Goal: Transaction & Acquisition: Purchase product/service

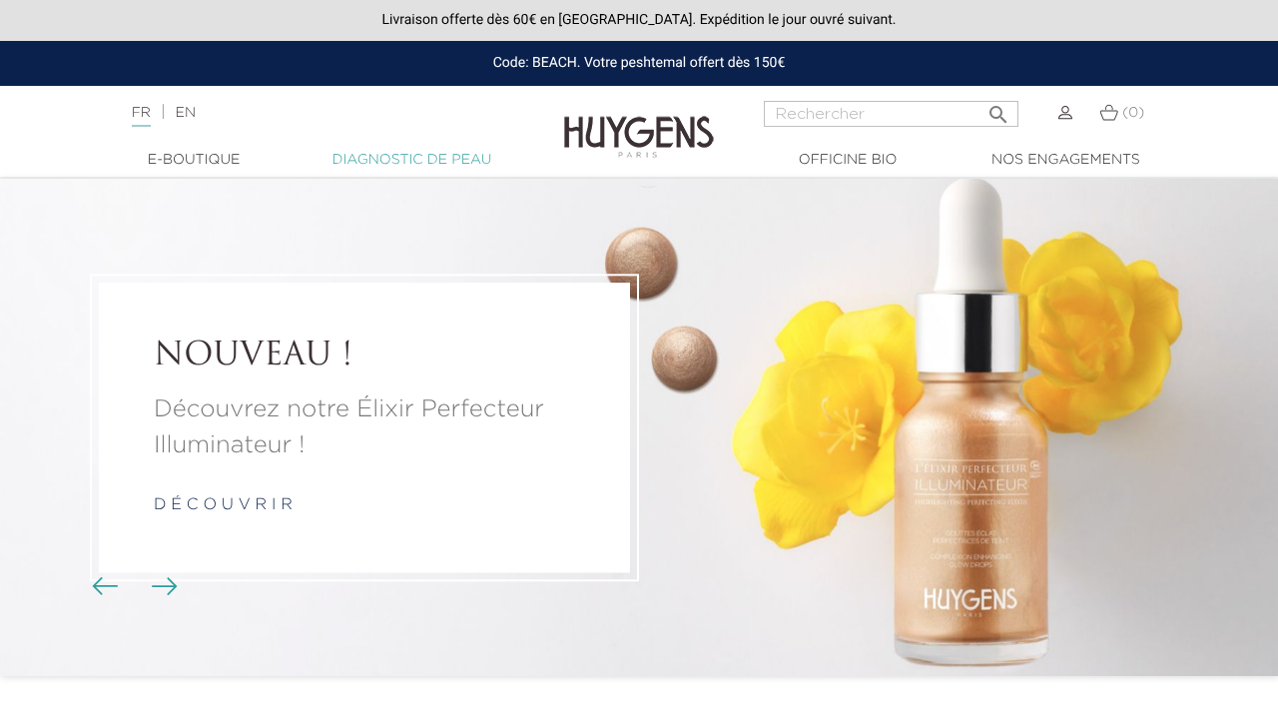
click at [416, 162] on link "Diagnostic de peau" at bounding box center [411, 160] width 200 height 21
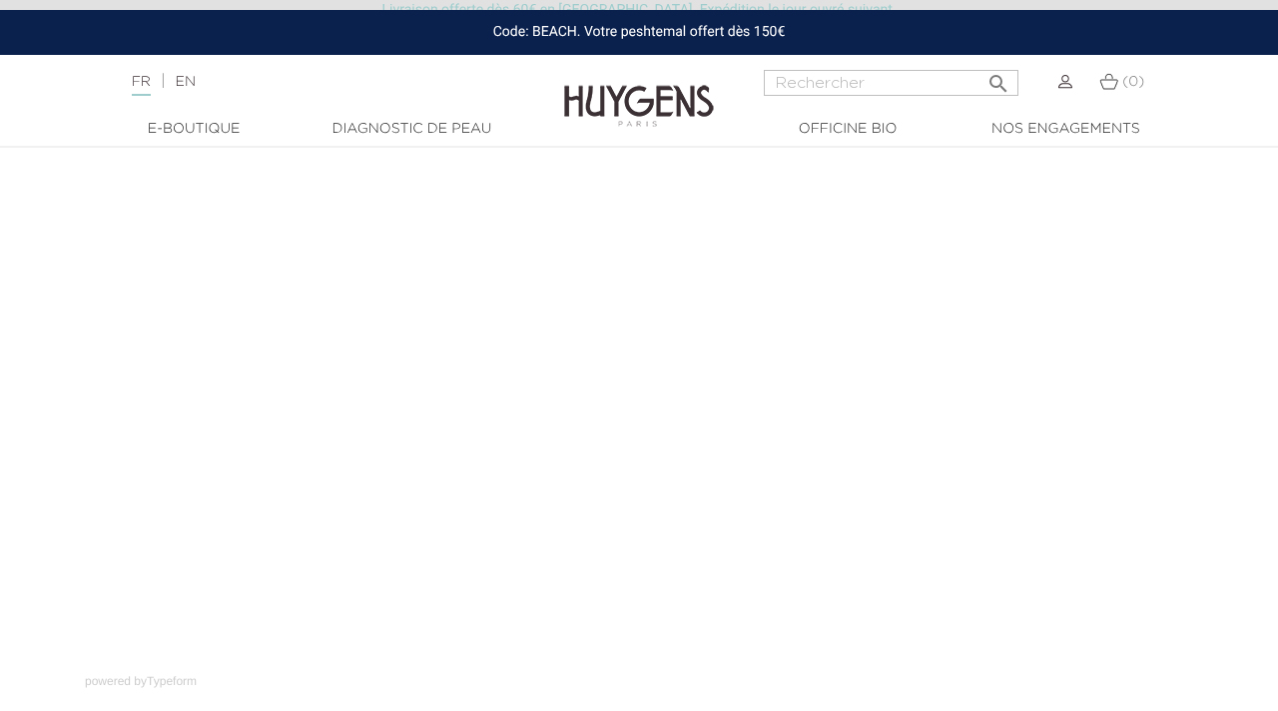
scroll to position [110, 0]
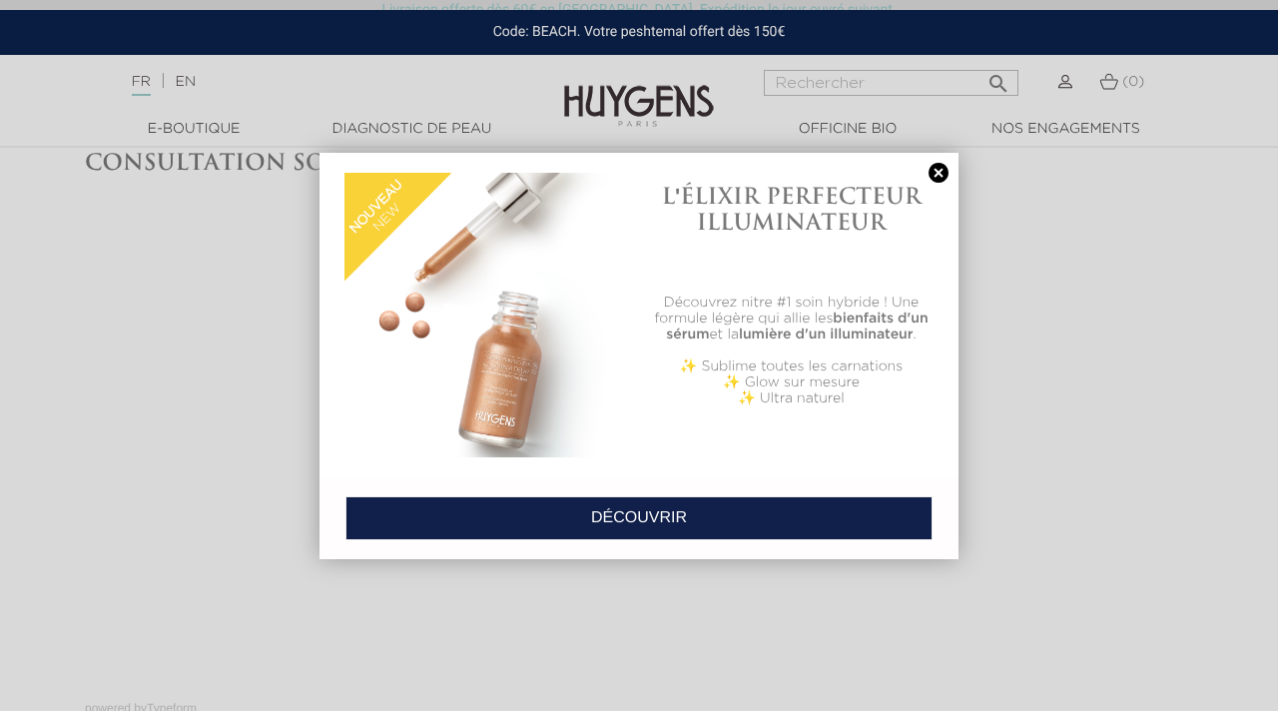
click at [925, 177] on link at bounding box center [938, 173] width 28 height 21
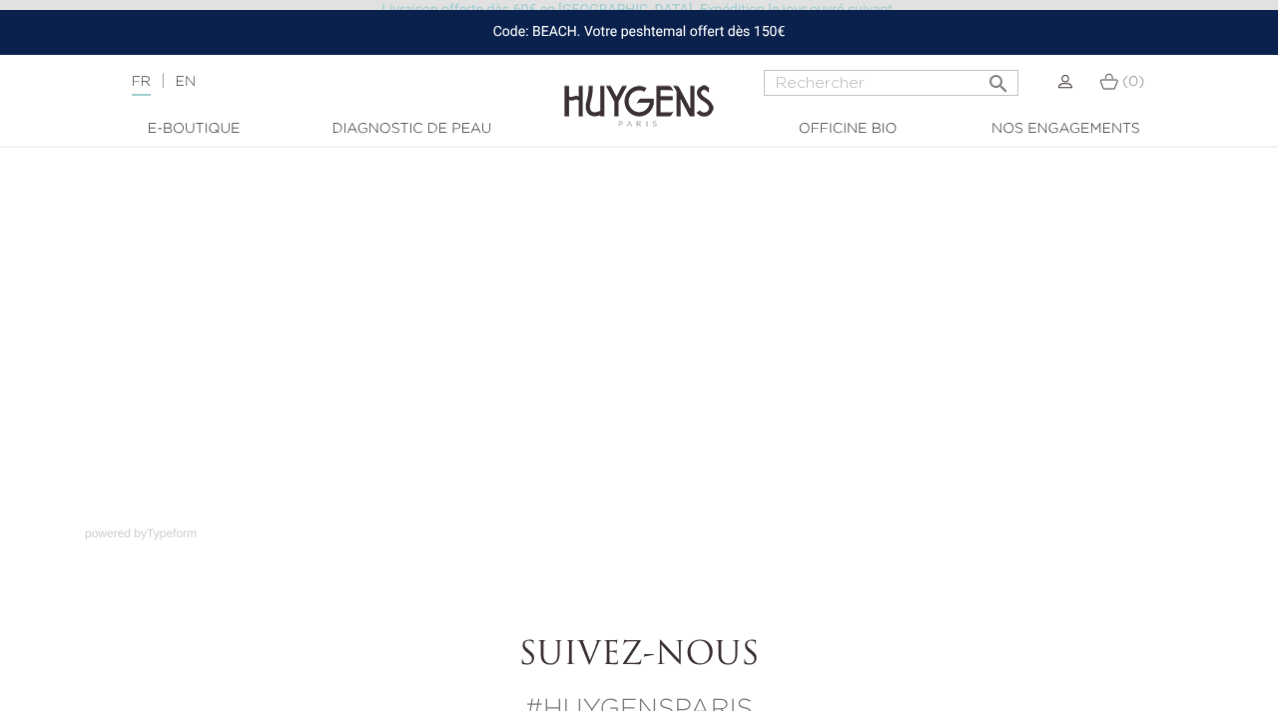
scroll to position [287, 0]
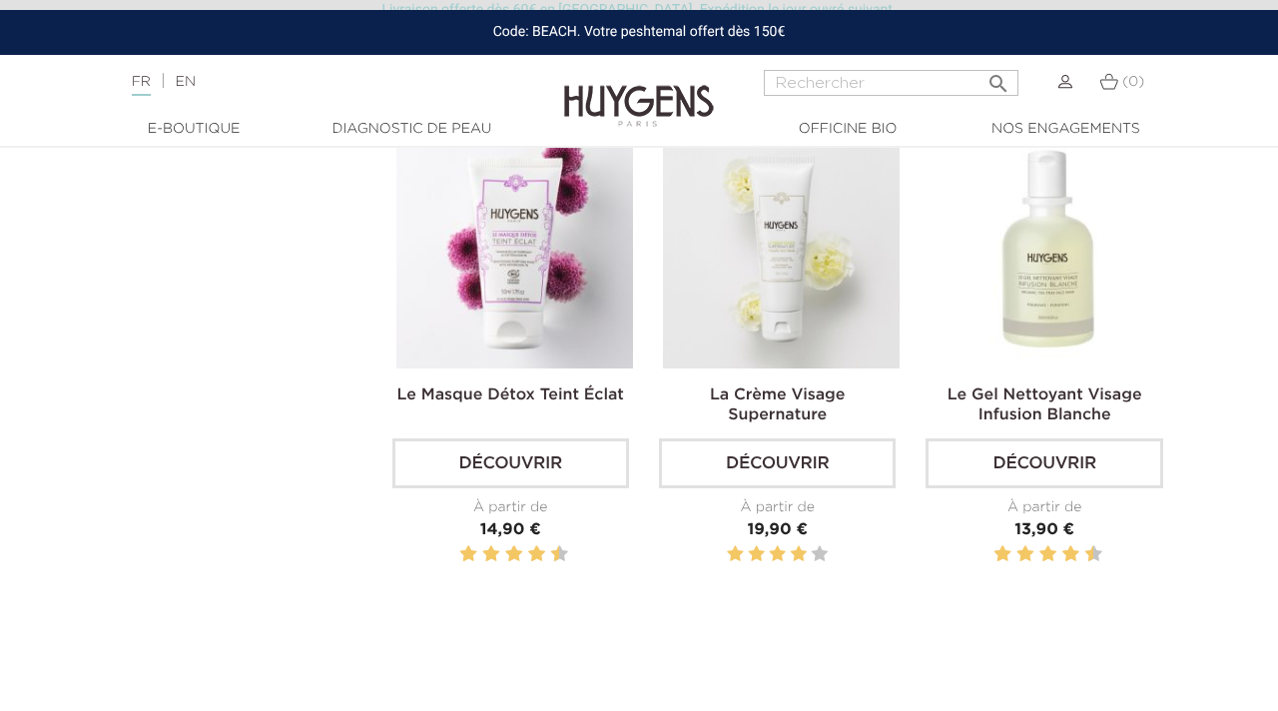
scroll to position [1880, 0]
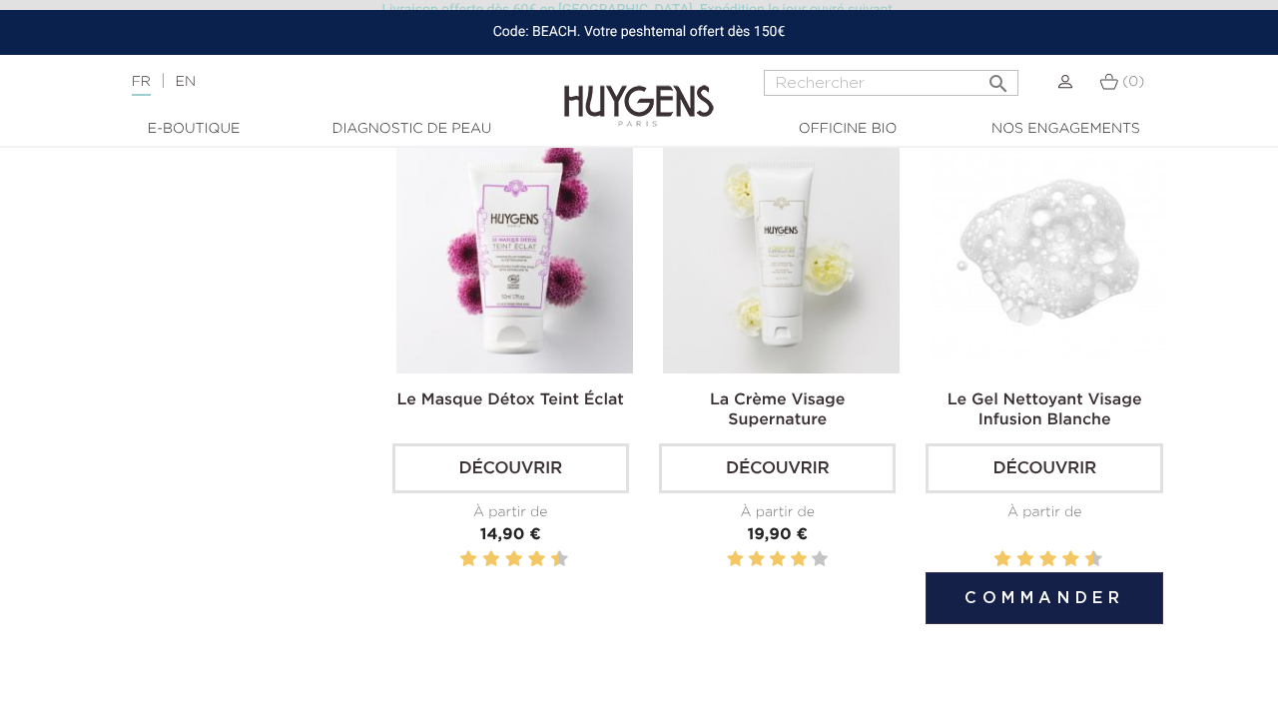
click at [1016, 456] on link "Découvrir" at bounding box center [1043, 468] width 237 height 50
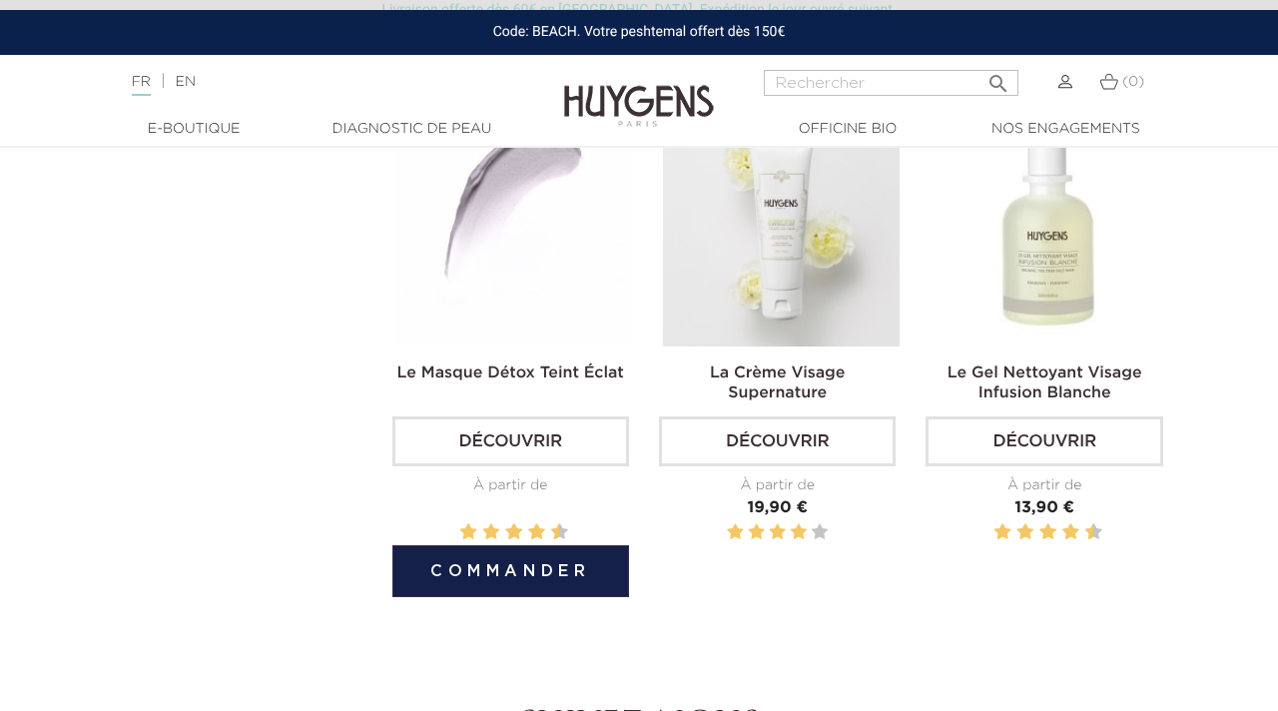
scroll to position [1878, 0]
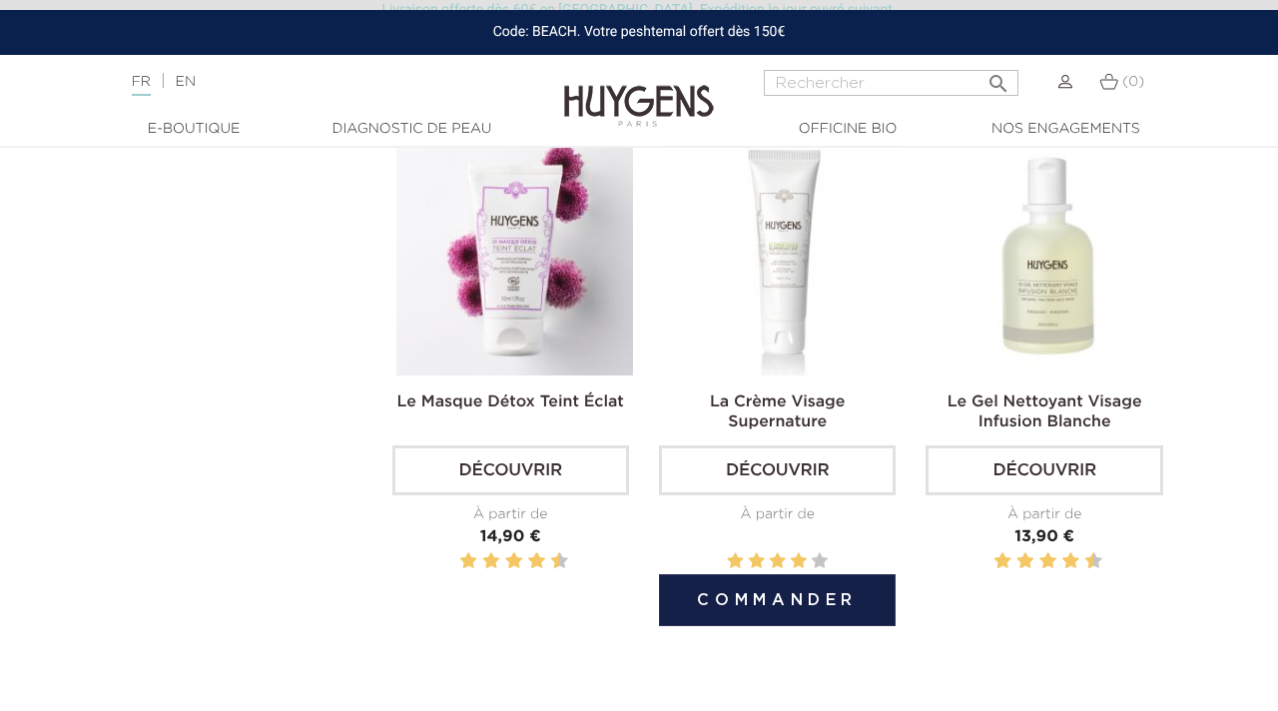
click at [834, 475] on link "Découvrir" at bounding box center [777, 470] width 237 height 50
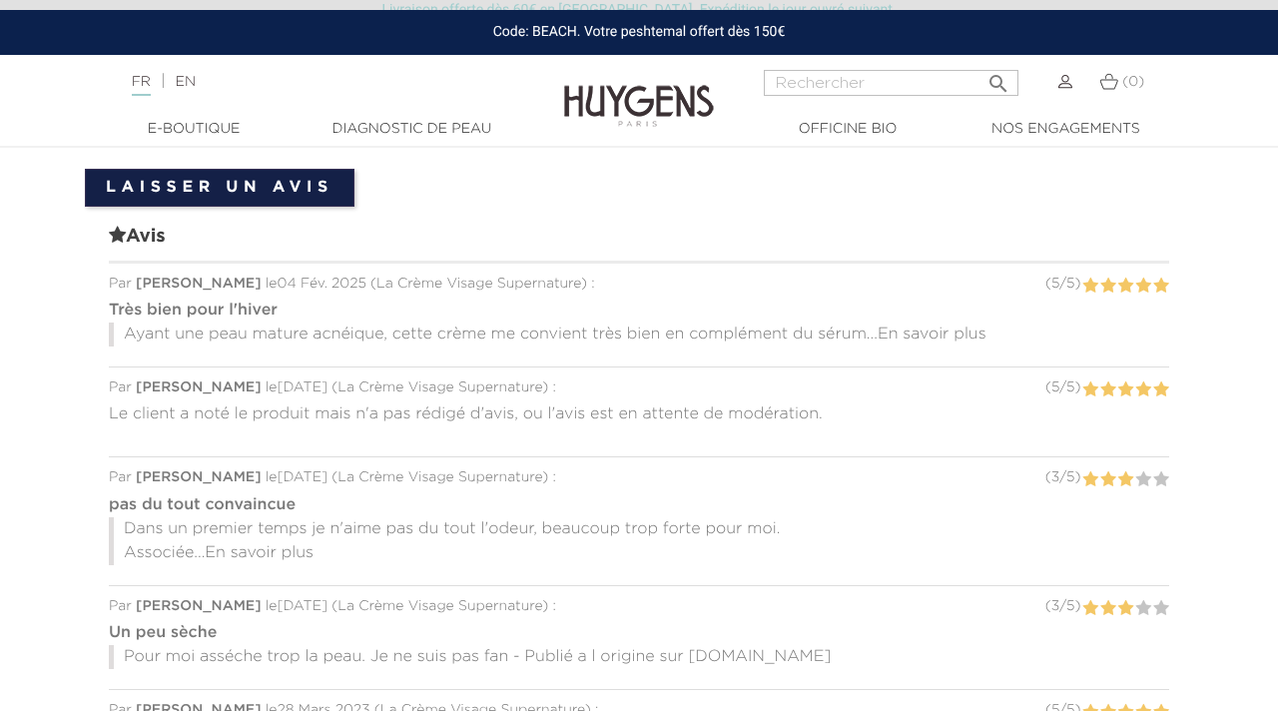
scroll to position [1626, 0]
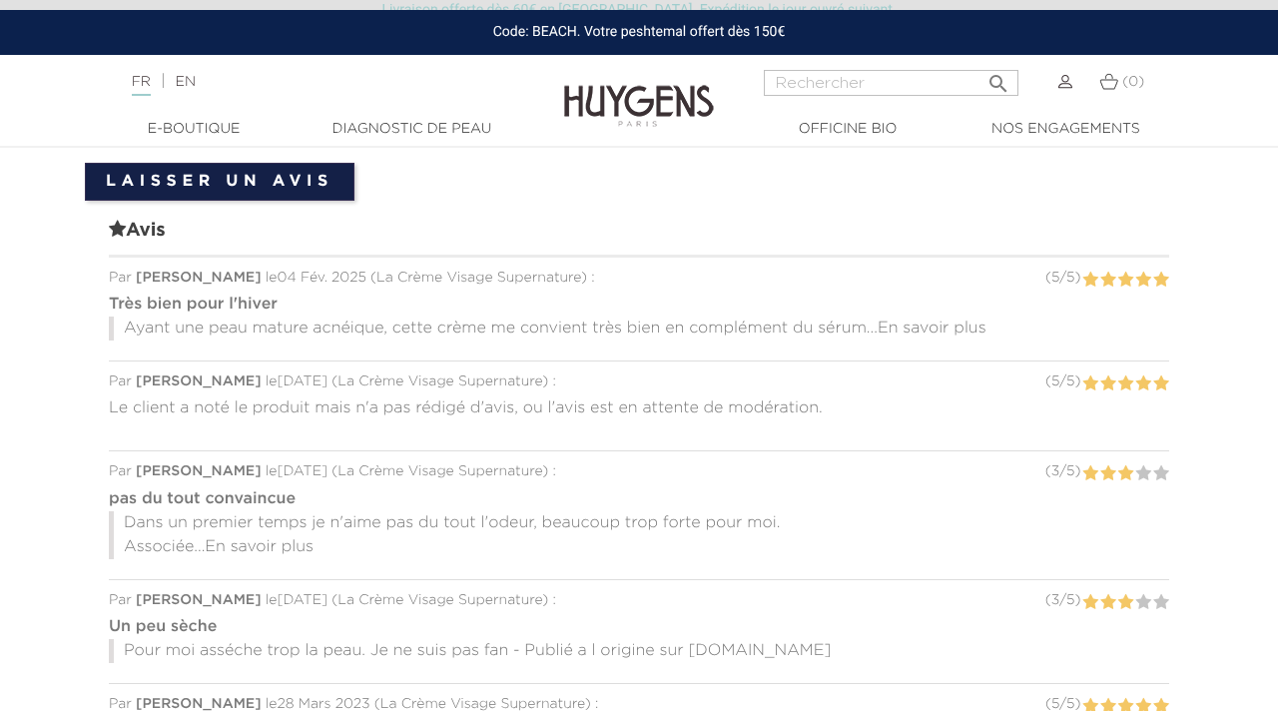
click at [954, 323] on span "En savoir plus" at bounding box center [931, 328] width 109 height 16
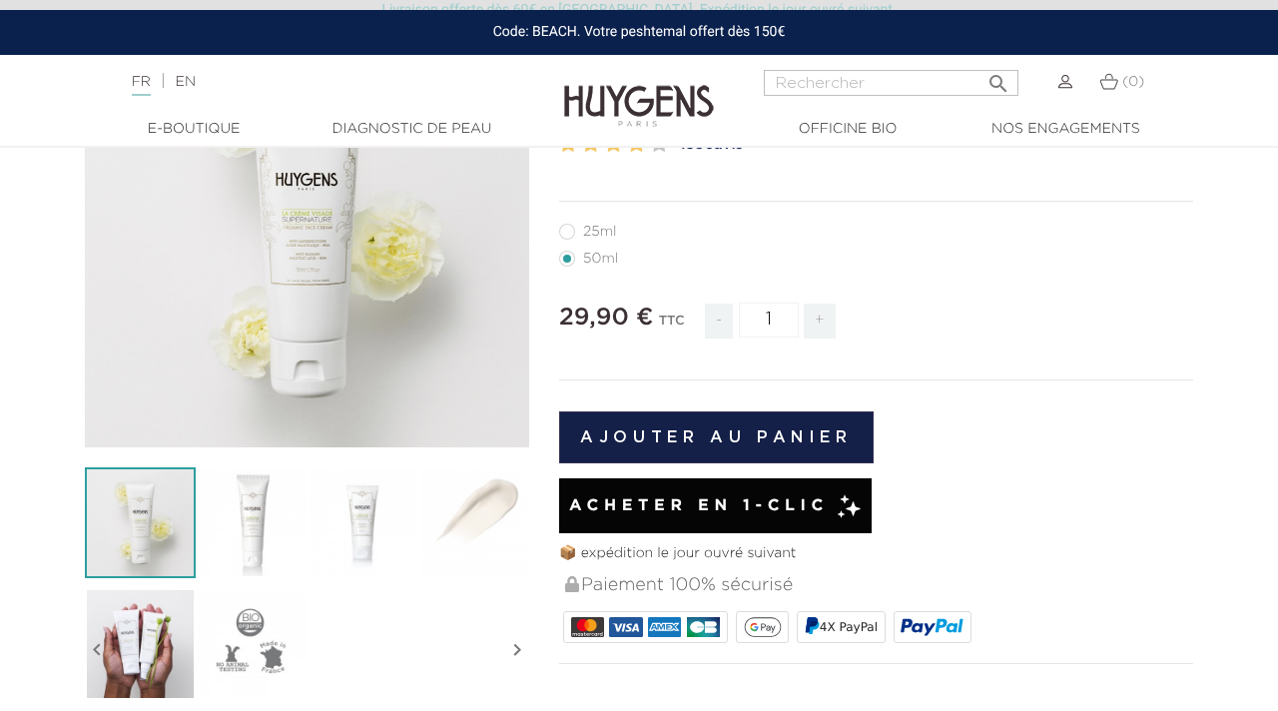
scroll to position [0, 0]
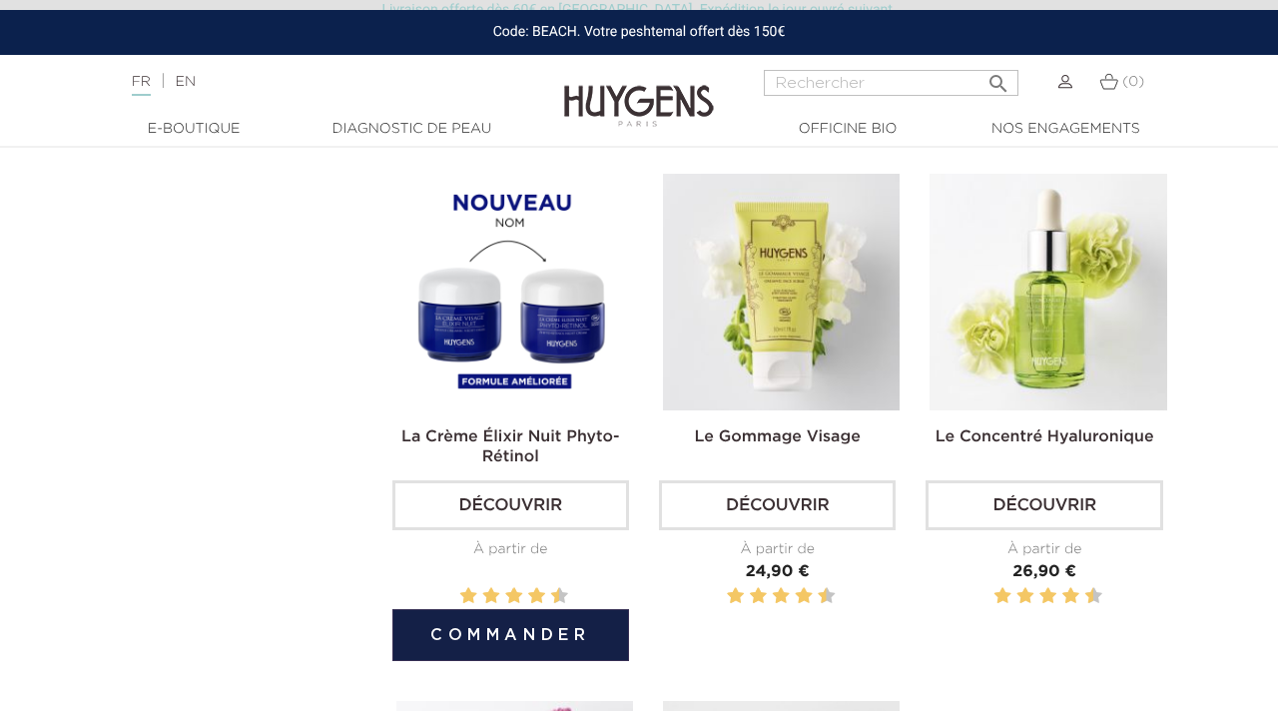
scroll to position [1306, 0]
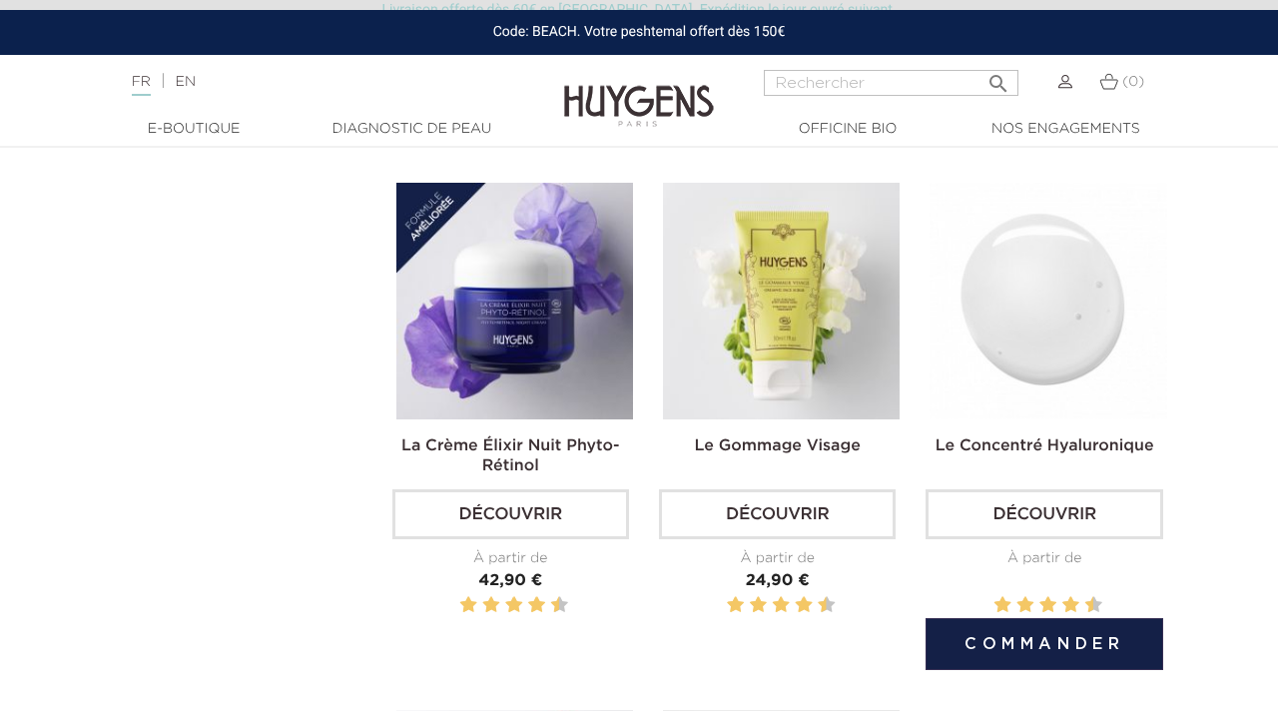
click at [1051, 522] on link "Découvrir" at bounding box center [1043, 514] width 237 height 50
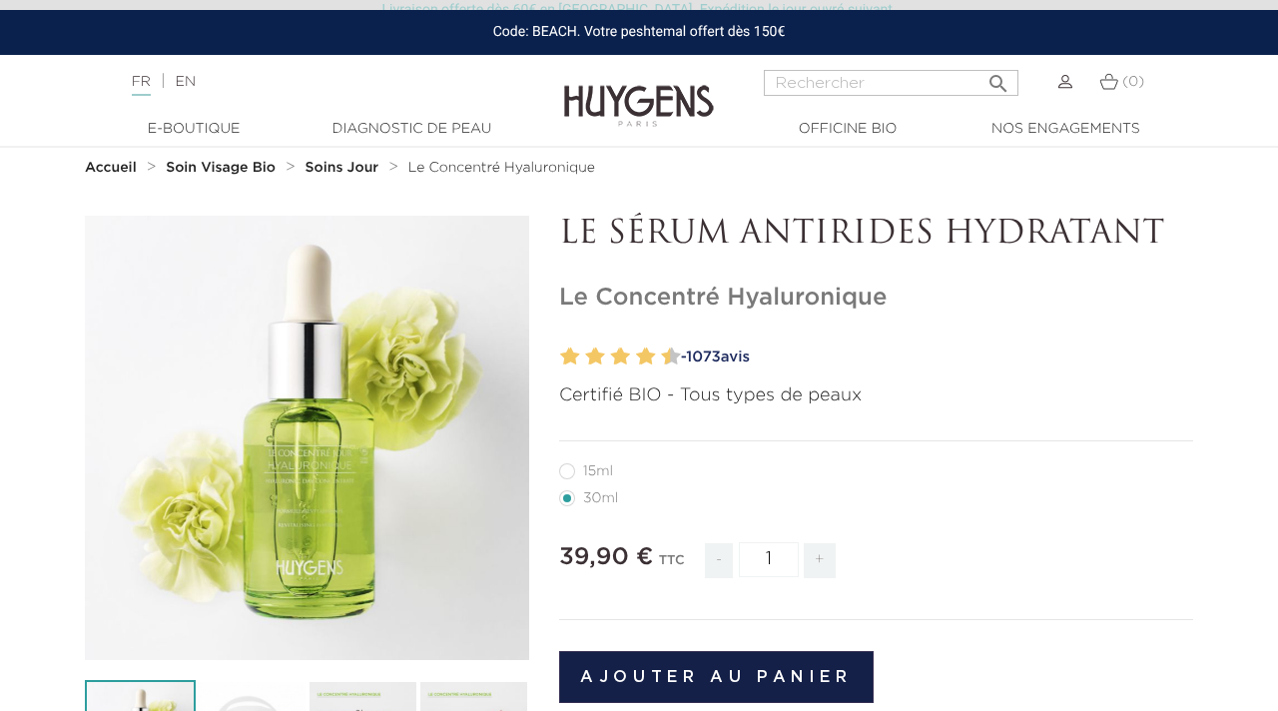
scroll to position [31, 0]
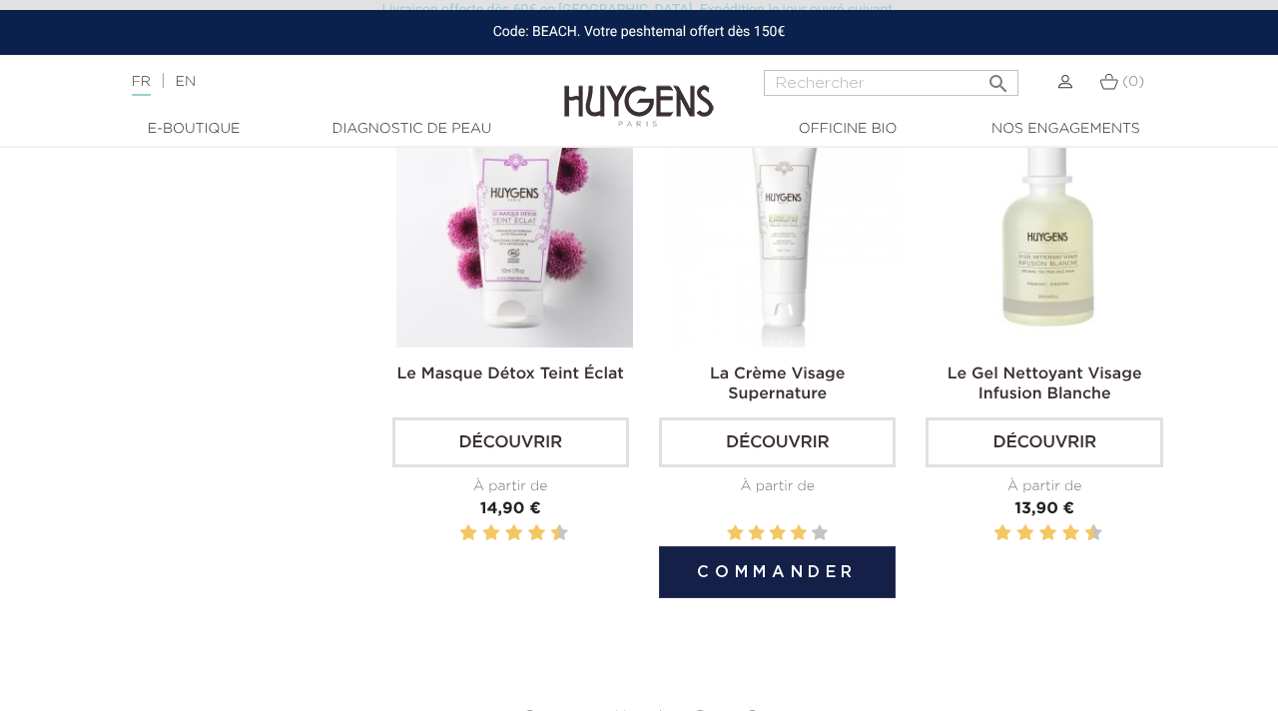
scroll to position [1916, 0]
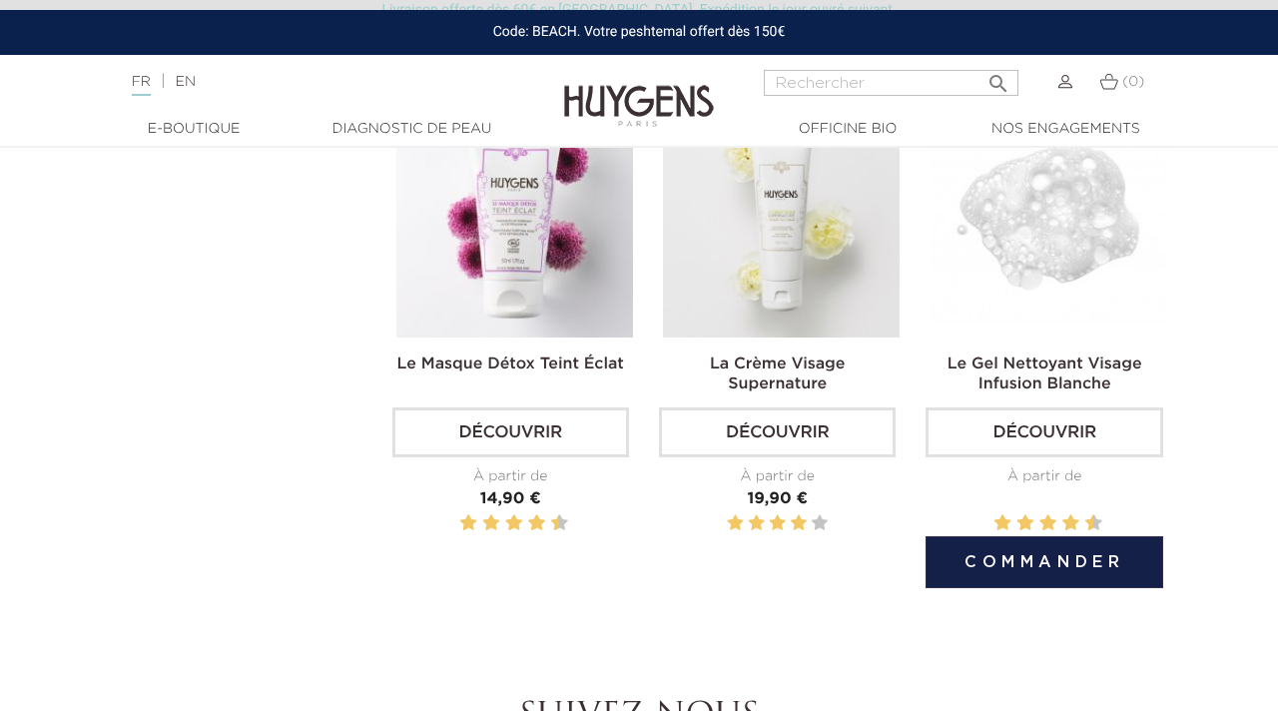
click at [1026, 438] on link "Découvrir" at bounding box center [1043, 432] width 237 height 50
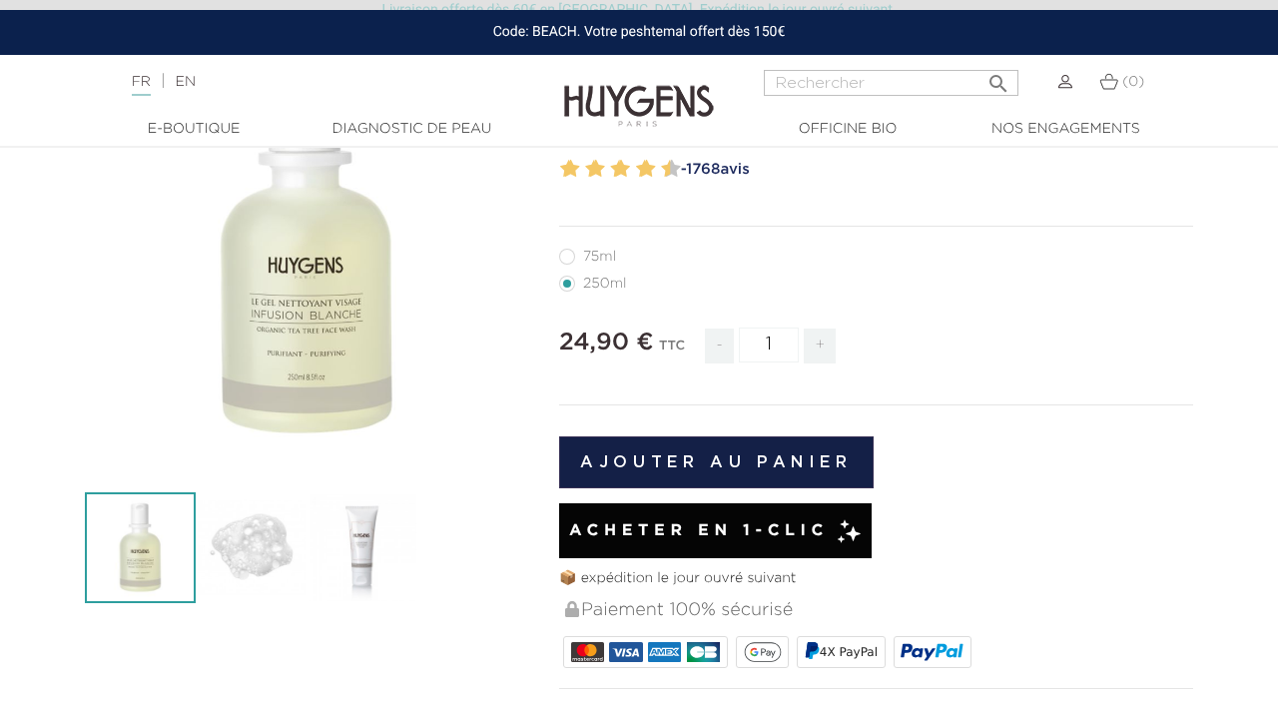
scroll to position [236, 0]
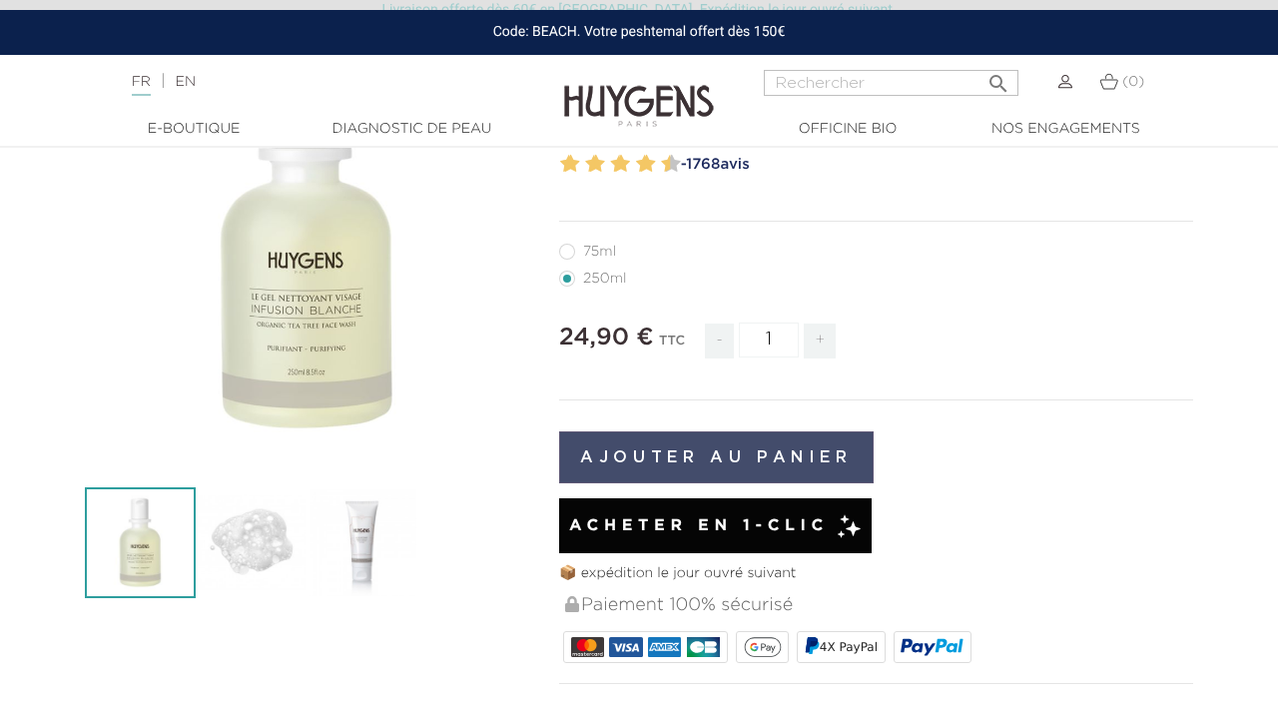
click at [806, 449] on button "Ajouter au panier" at bounding box center [716, 457] width 314 height 52
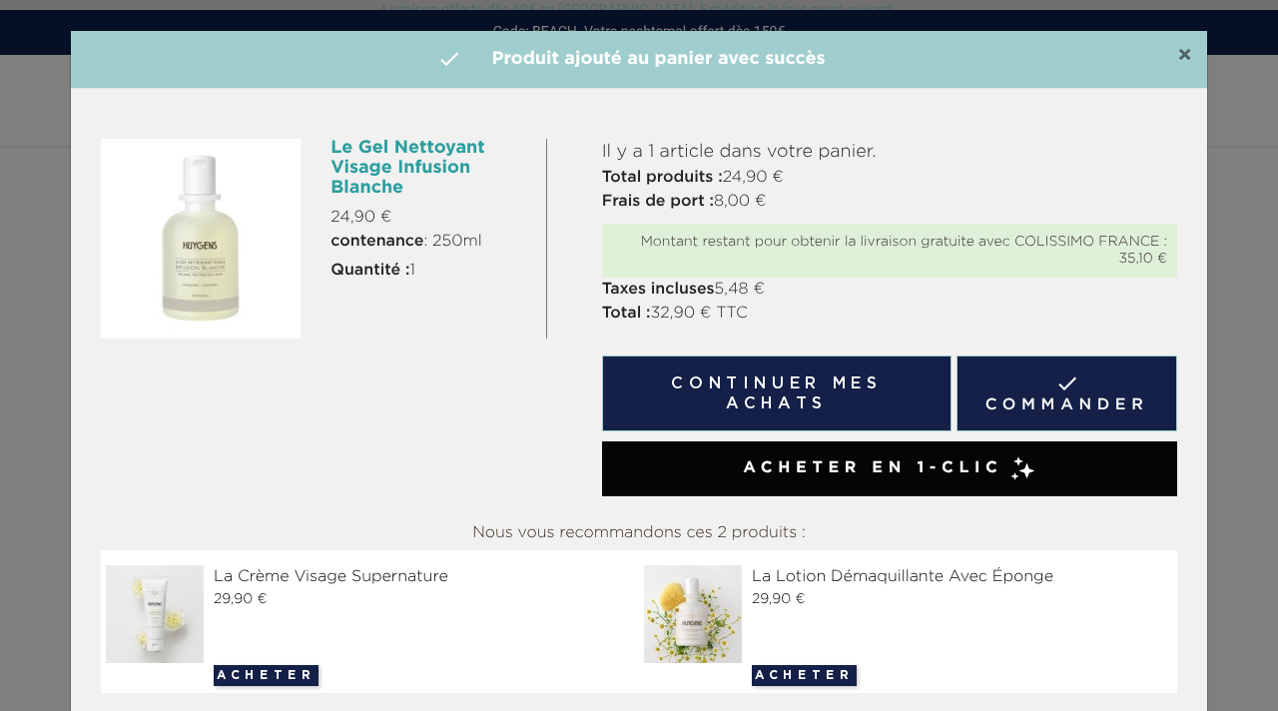
click at [1186, 57] on span "×" at bounding box center [1184, 56] width 15 height 24
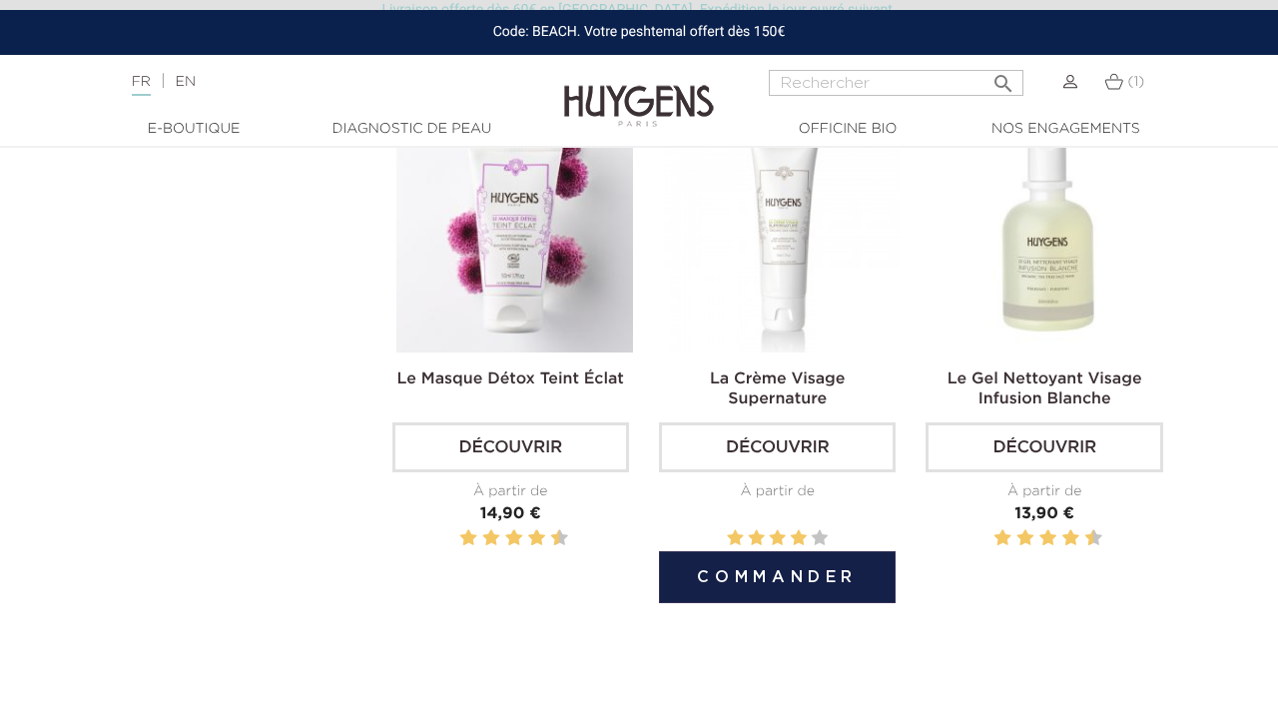
scroll to position [1909, 0]
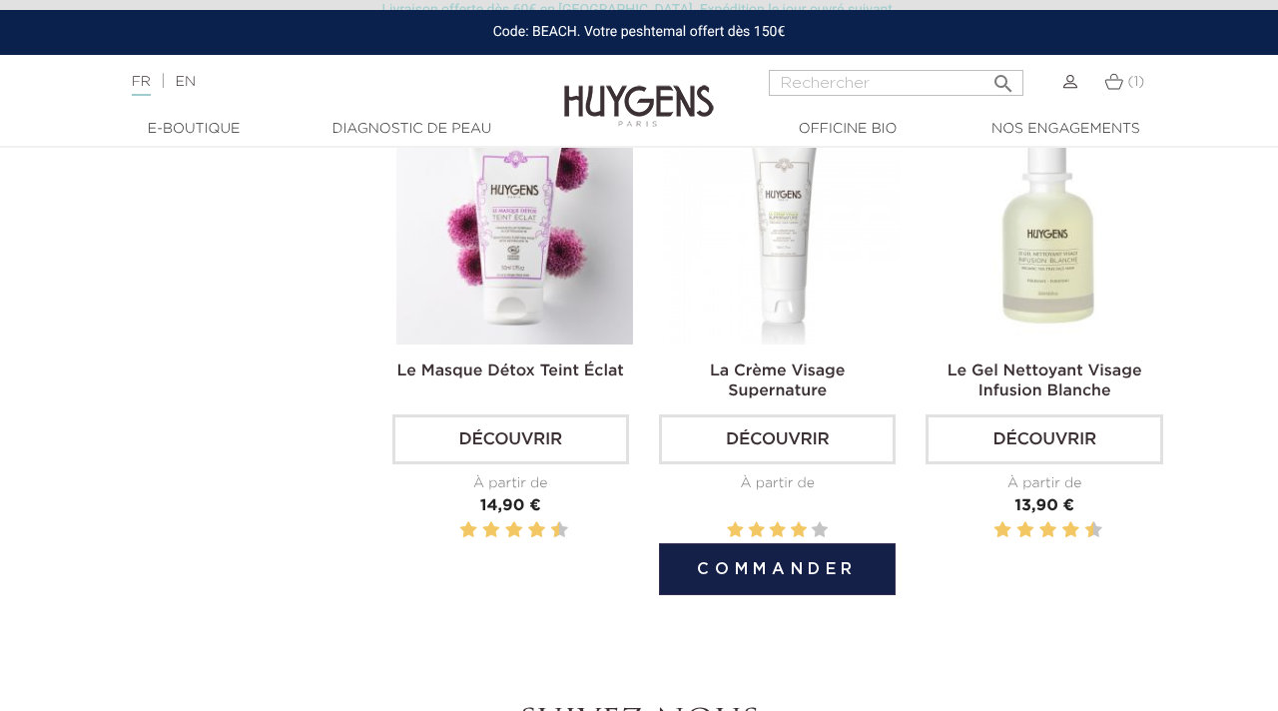
click at [811, 430] on link "Découvrir" at bounding box center [777, 439] width 237 height 50
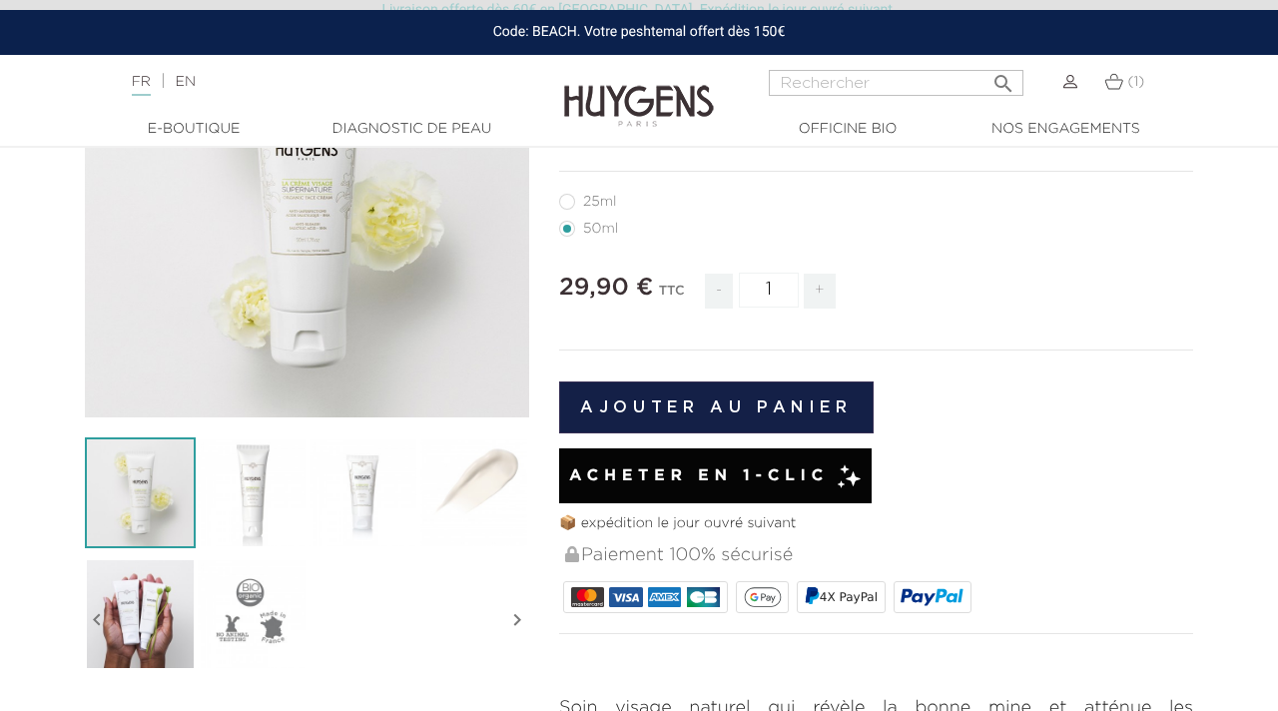
scroll to position [287, 0]
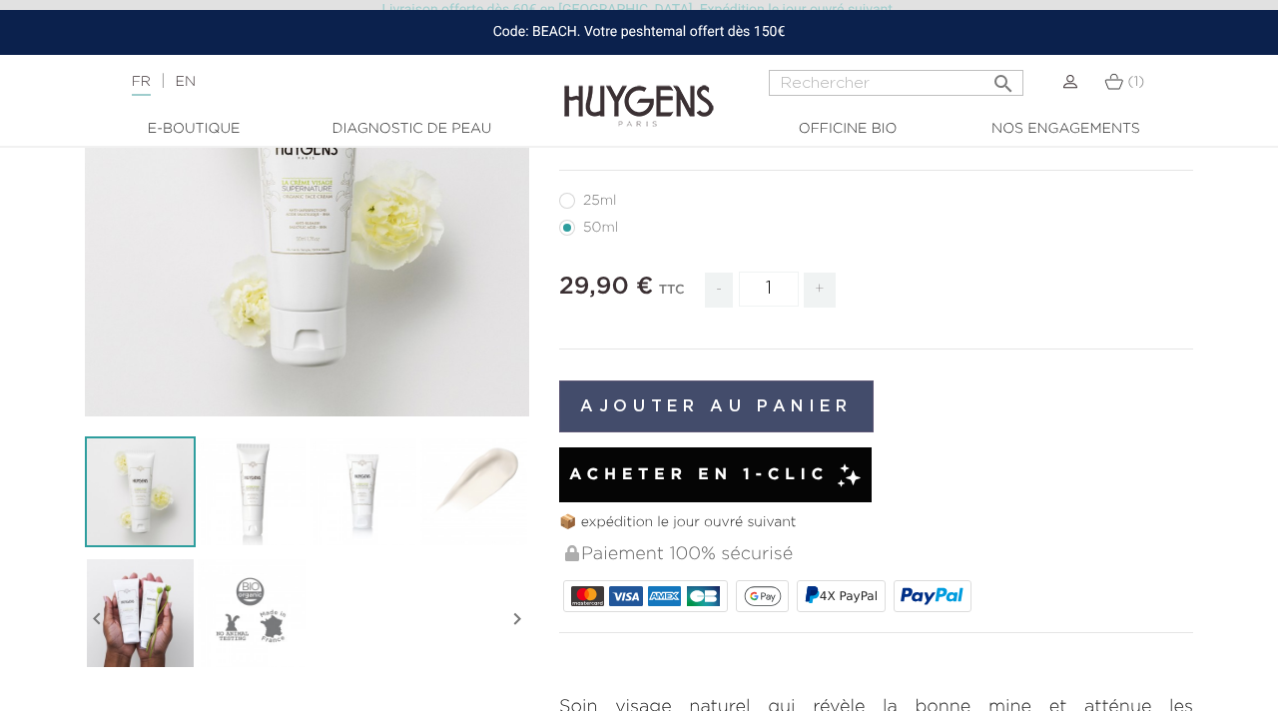
click at [667, 406] on button "Ajouter au panier" at bounding box center [716, 406] width 314 height 52
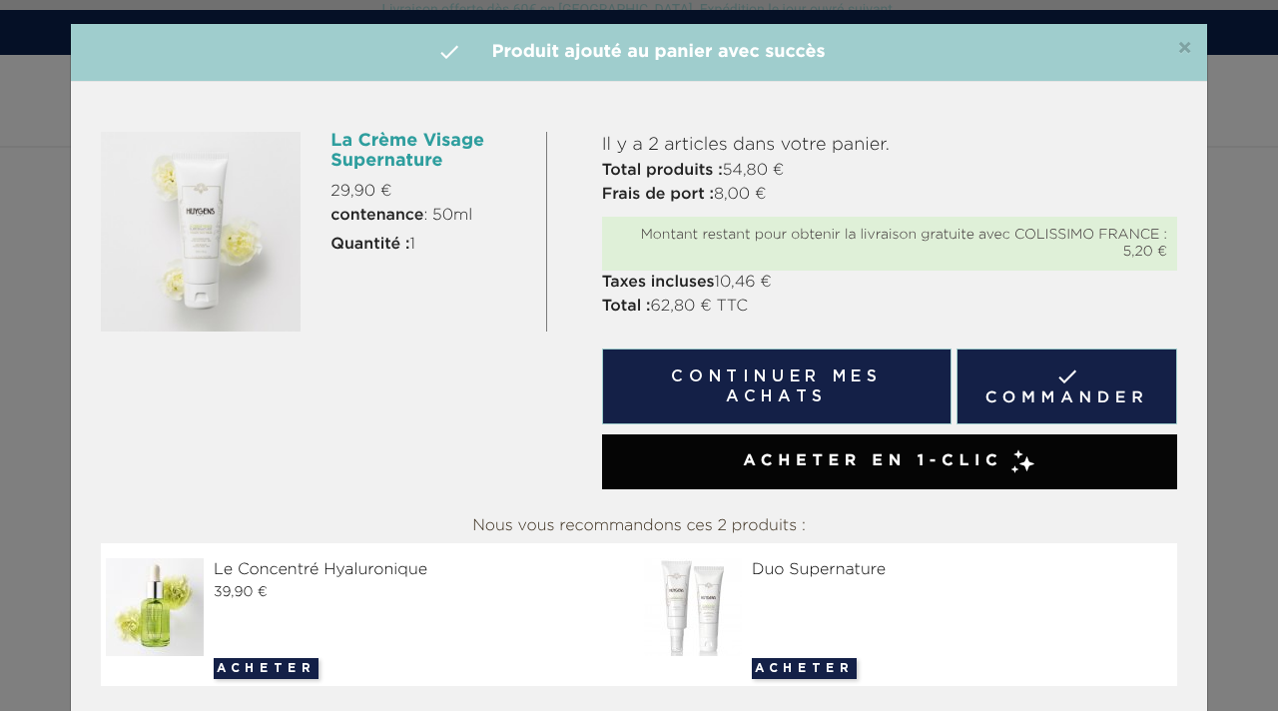
scroll to position [0, 0]
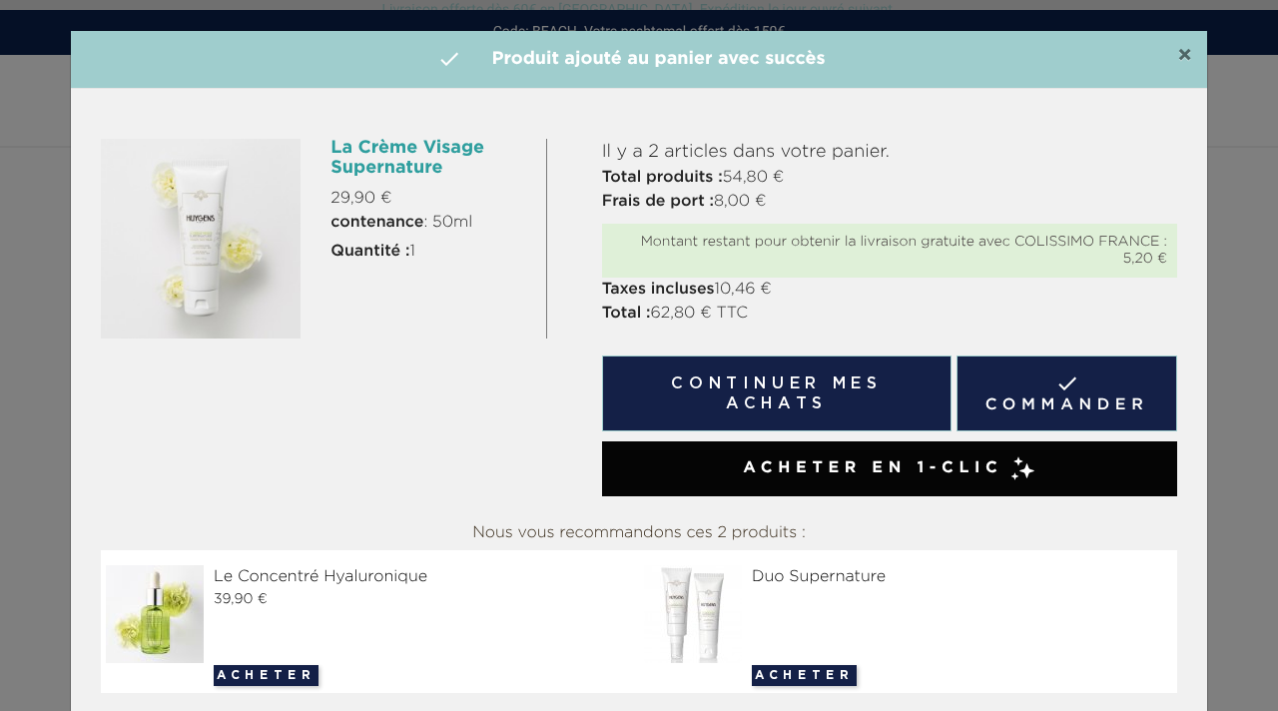
click at [1188, 66] on span "×" at bounding box center [1184, 56] width 15 height 24
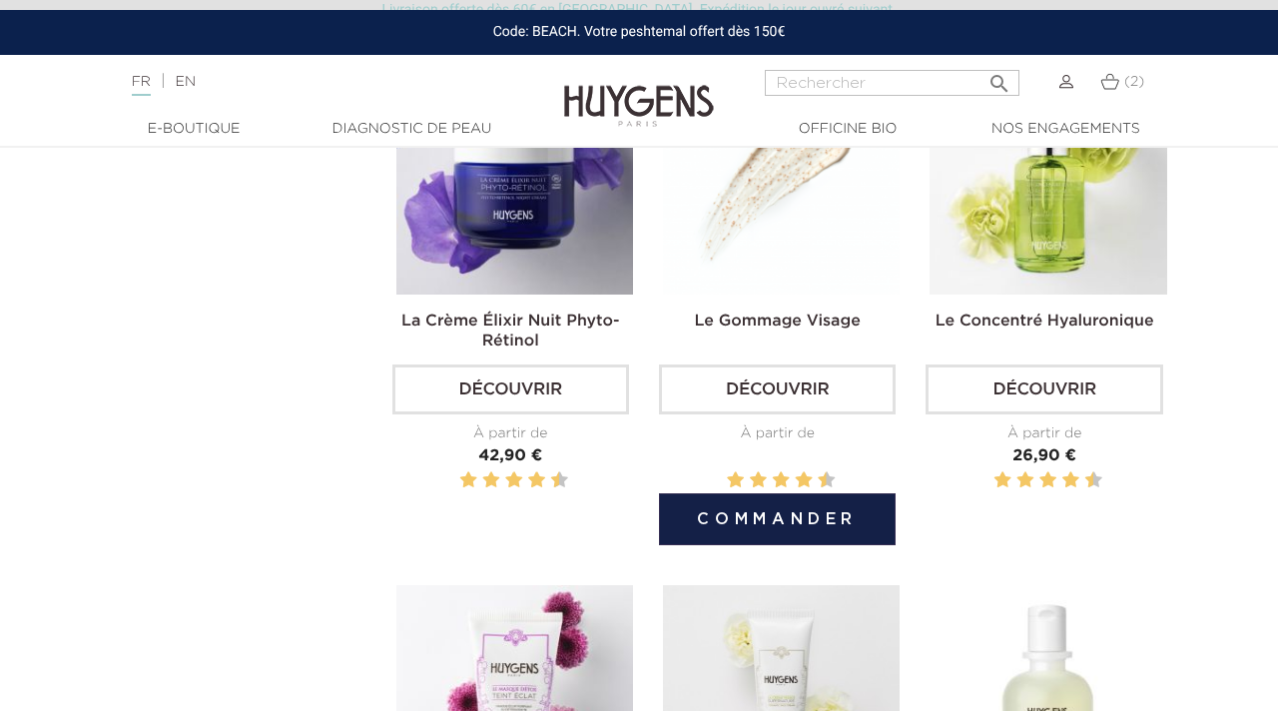
scroll to position [1440, 0]
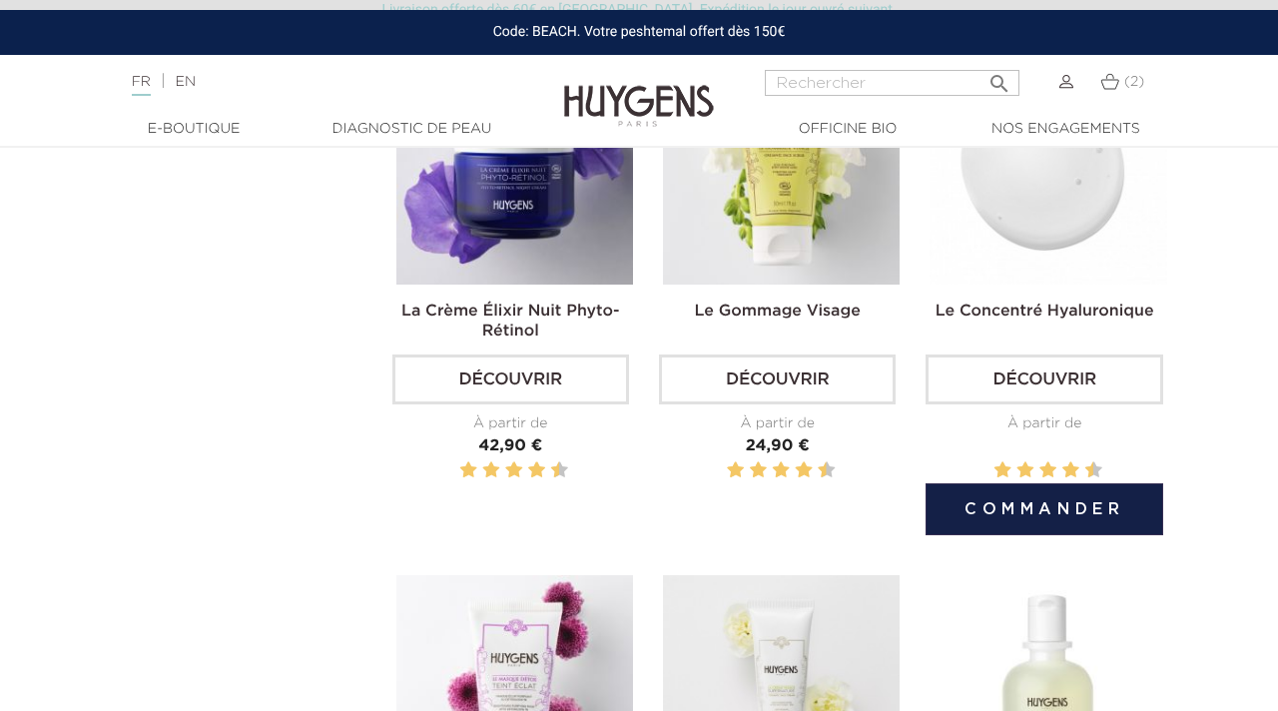
click at [1062, 364] on link "Découvrir" at bounding box center [1043, 379] width 237 height 50
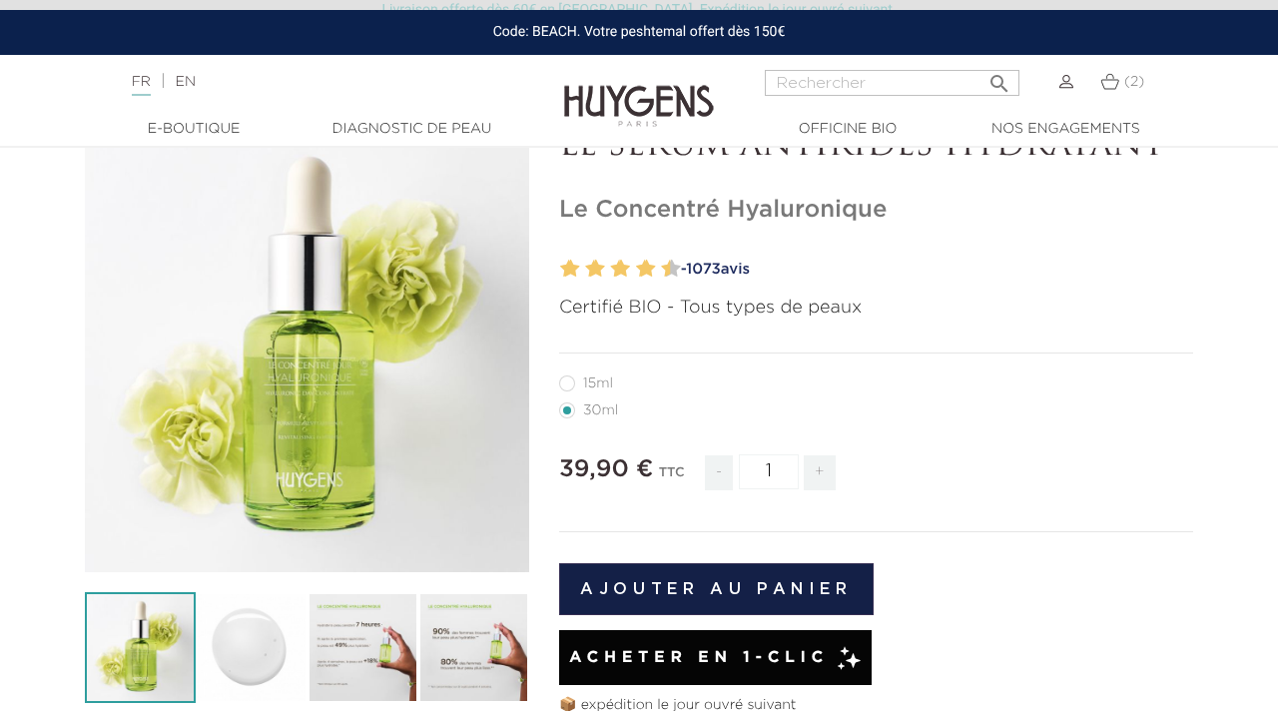
scroll to position [144, 0]
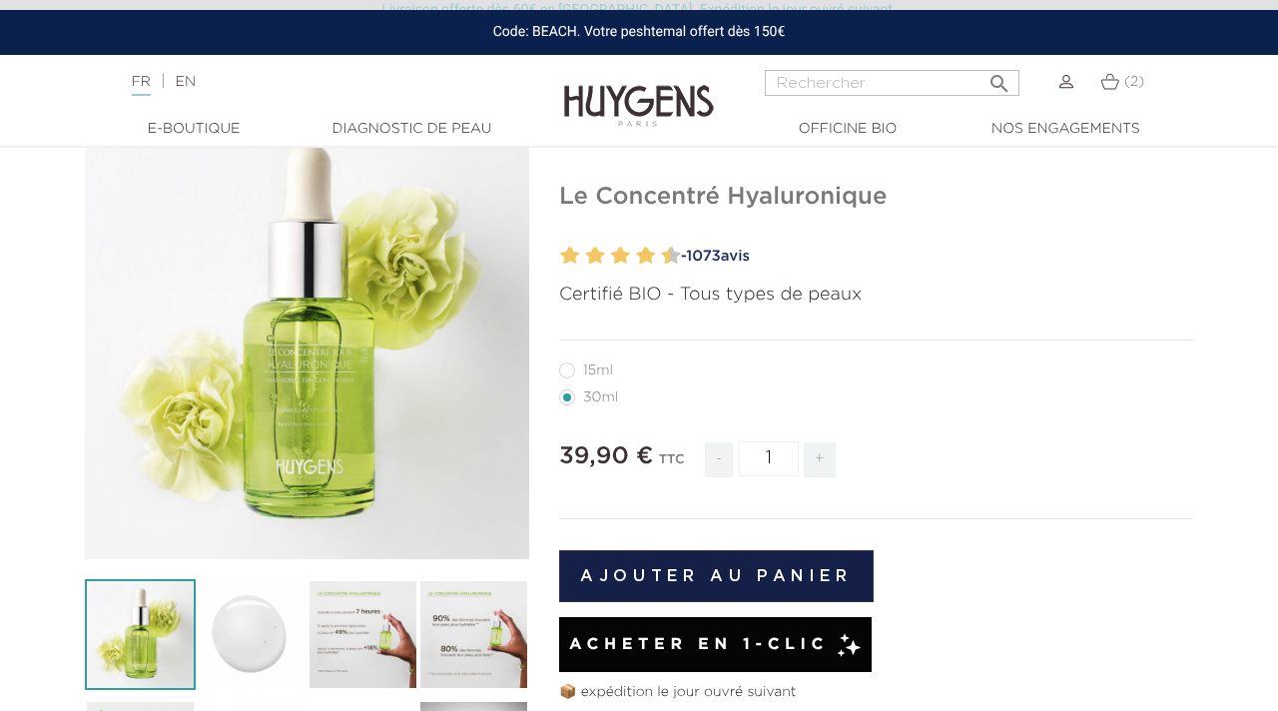
click at [567, 367] on label12"] "15ml" at bounding box center [598, 370] width 78 height 16
radio input "true"
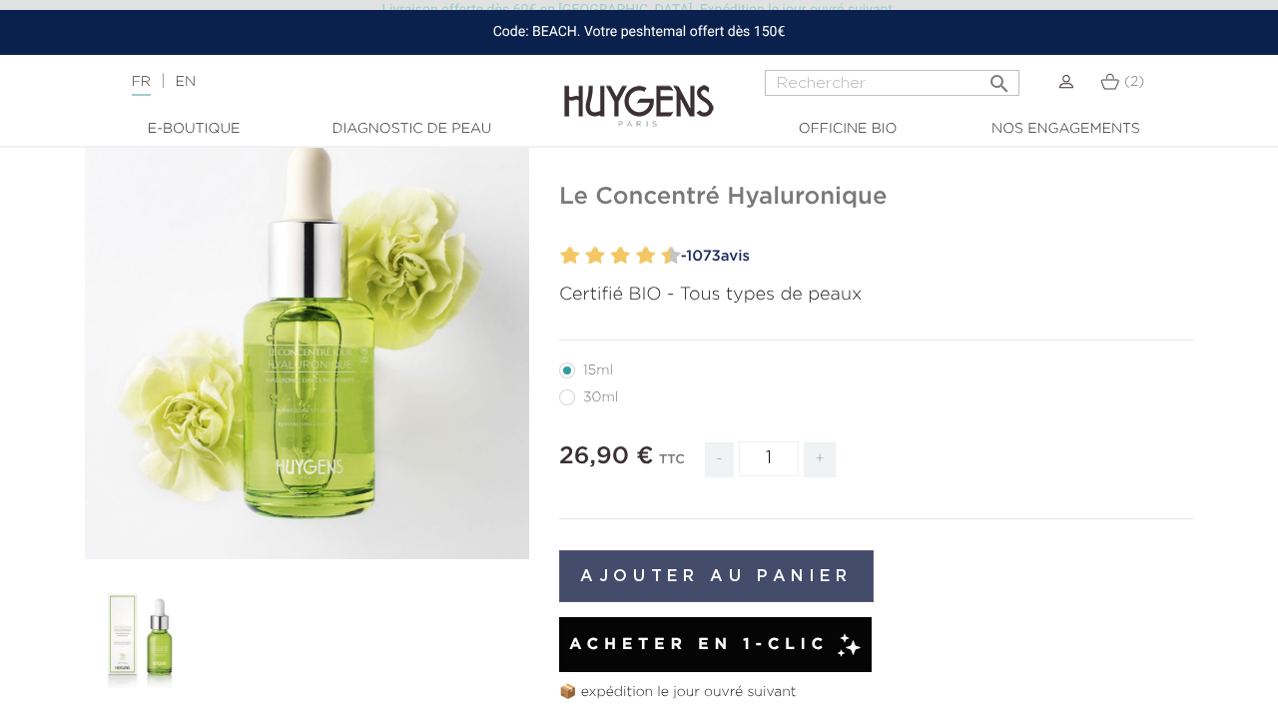
click at [647, 582] on button "Ajouter au panier" at bounding box center [716, 576] width 314 height 52
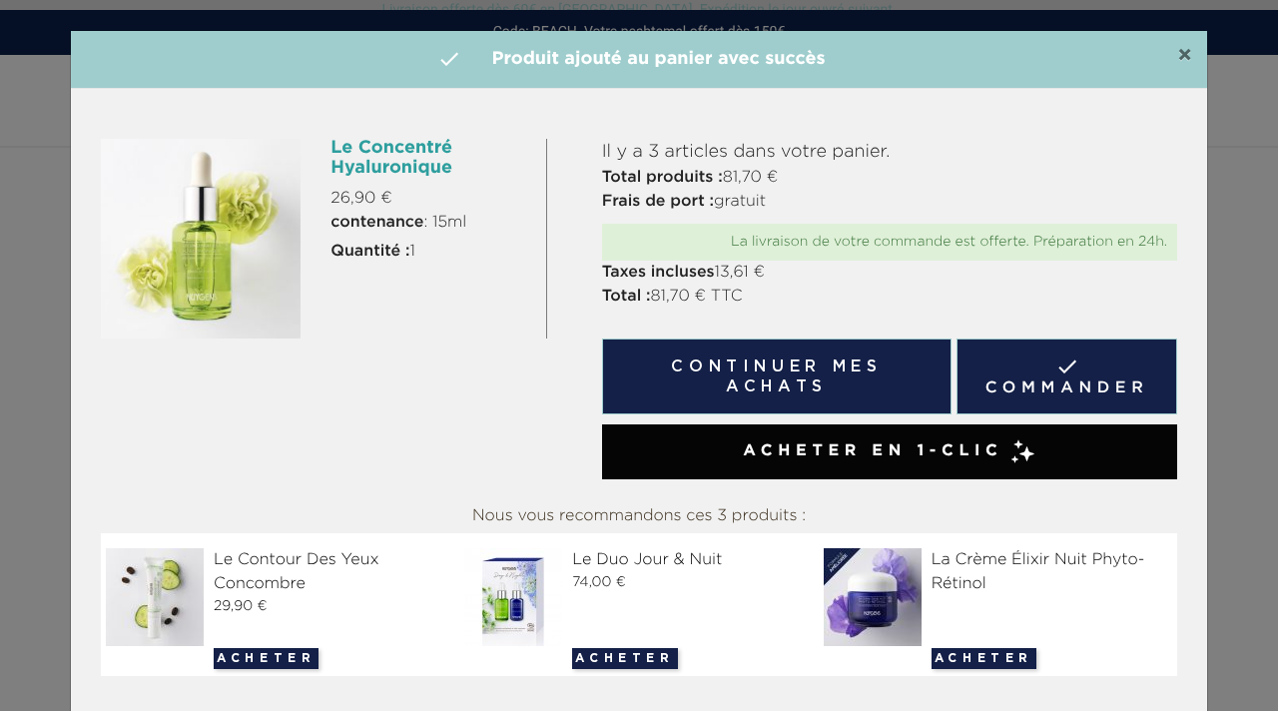
click at [1186, 53] on span "×" at bounding box center [1184, 56] width 15 height 24
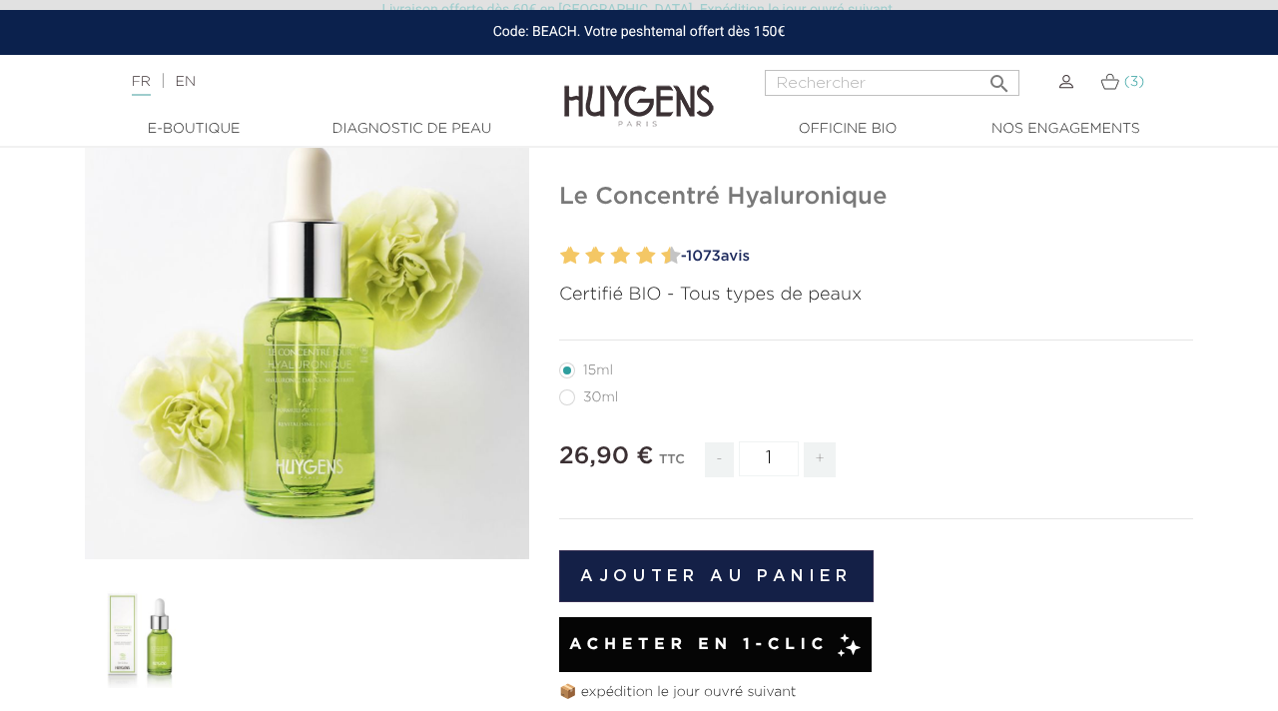
click at [1115, 86] on img at bounding box center [1109, 81] width 19 height 17
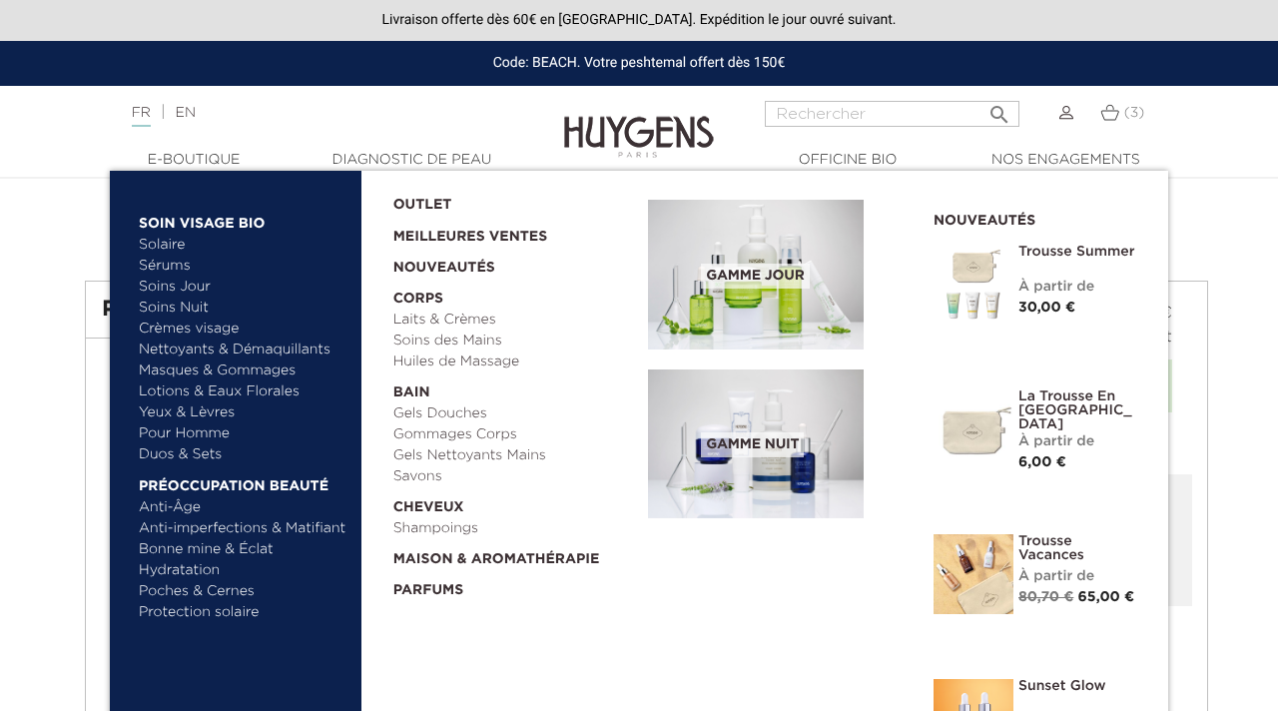
click at [187, 455] on link "Duos & Sets" at bounding box center [243, 454] width 209 height 21
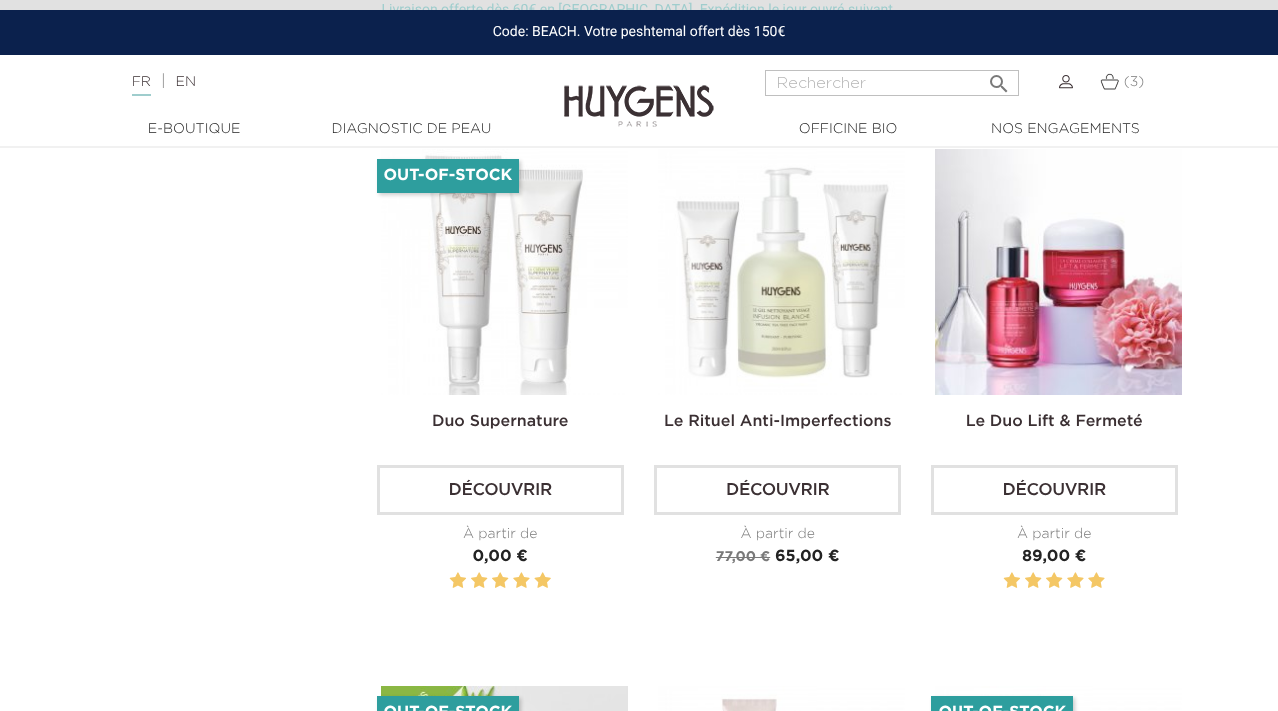
scroll to position [2746, 0]
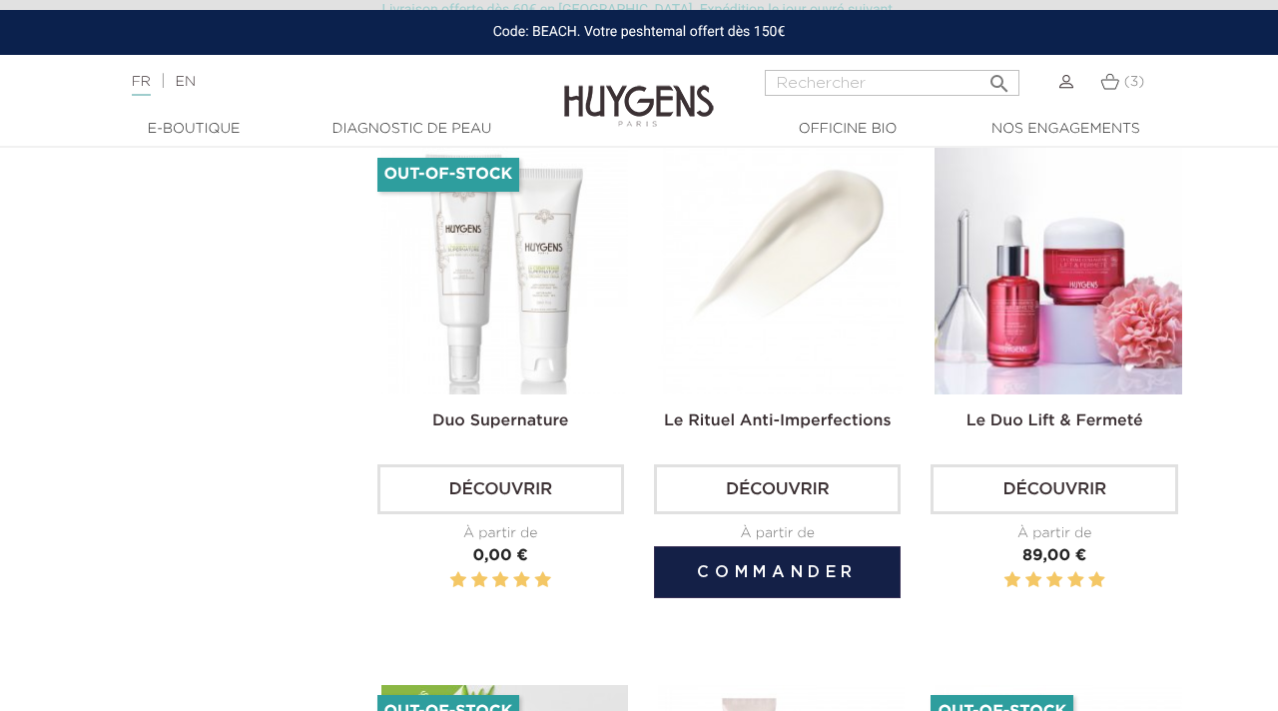
click at [736, 470] on link "Découvrir" at bounding box center [777, 489] width 247 height 50
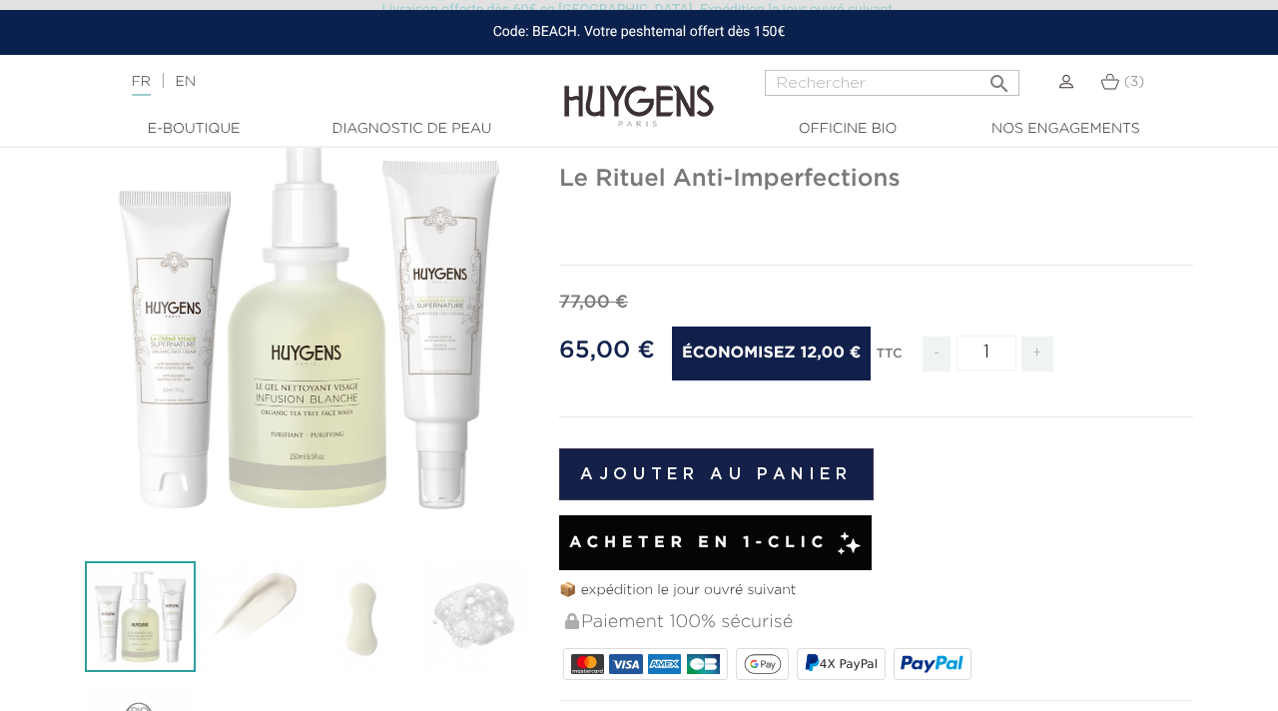
scroll to position [164, 0]
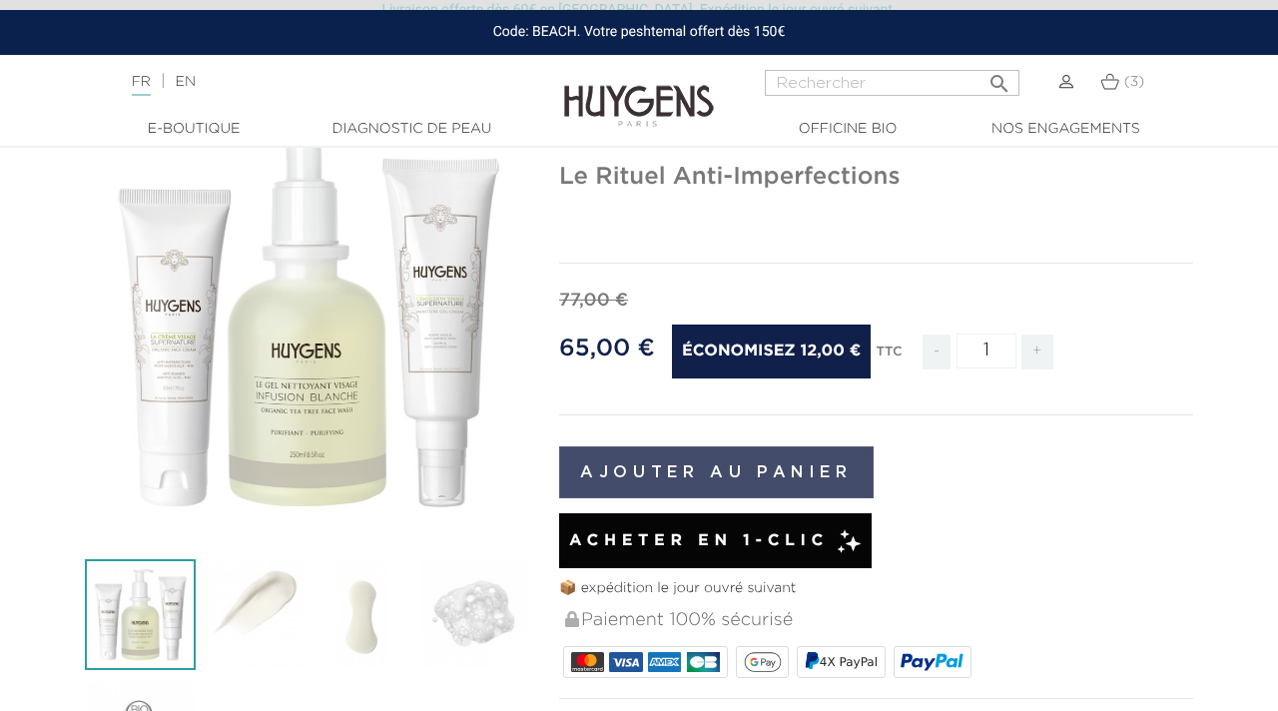
click at [817, 473] on button "Ajouter au panier" at bounding box center [716, 472] width 314 height 52
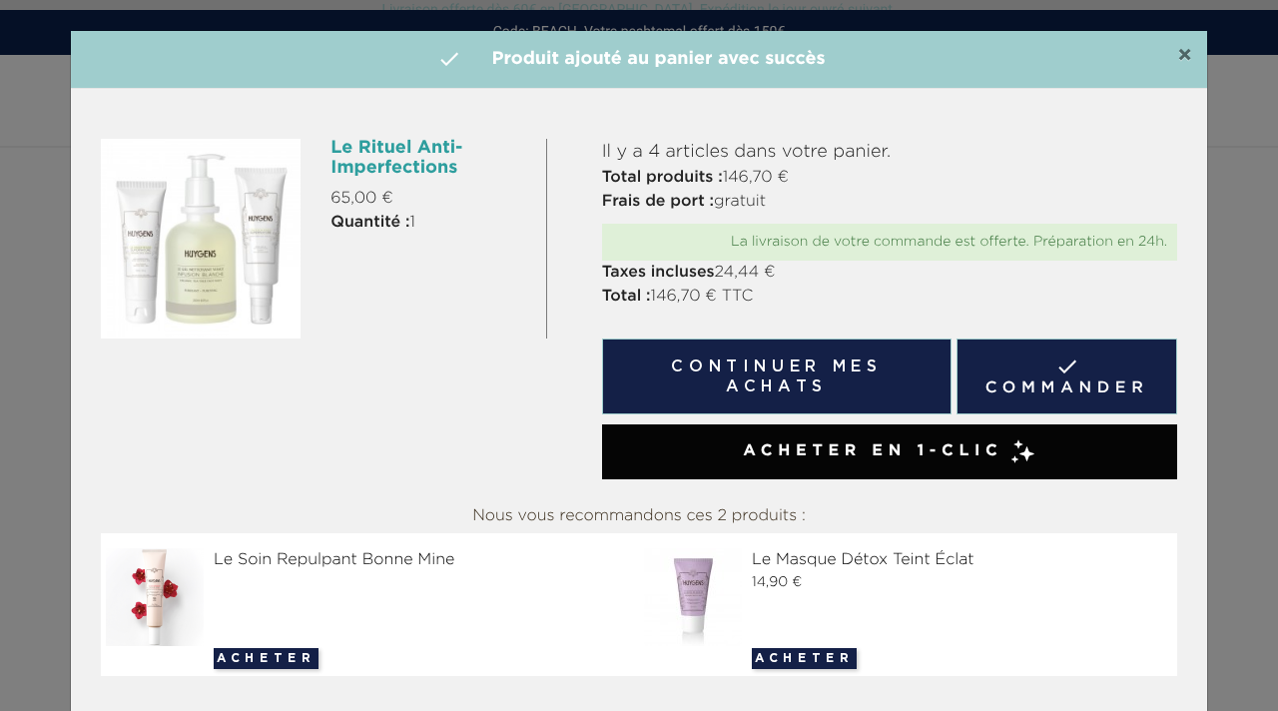
click at [1179, 54] on span "×" at bounding box center [1184, 56] width 15 height 24
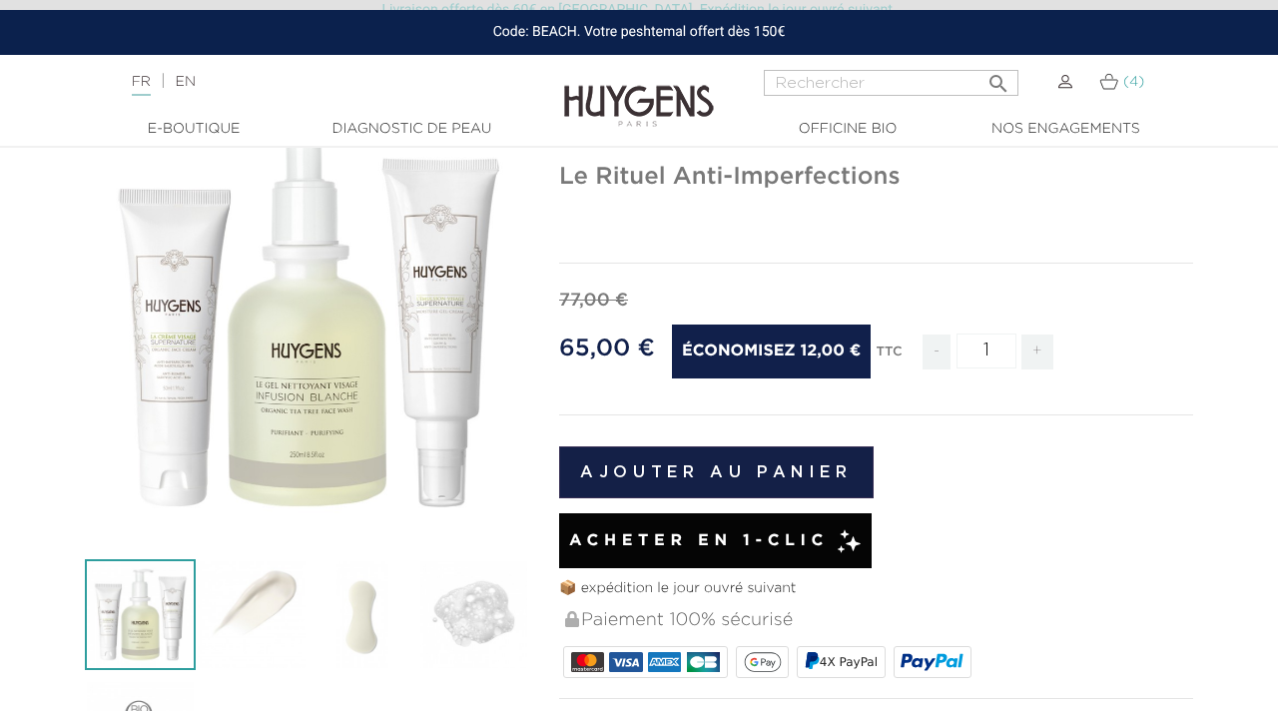
click at [1117, 78] on link "(4)" at bounding box center [1121, 82] width 45 height 16
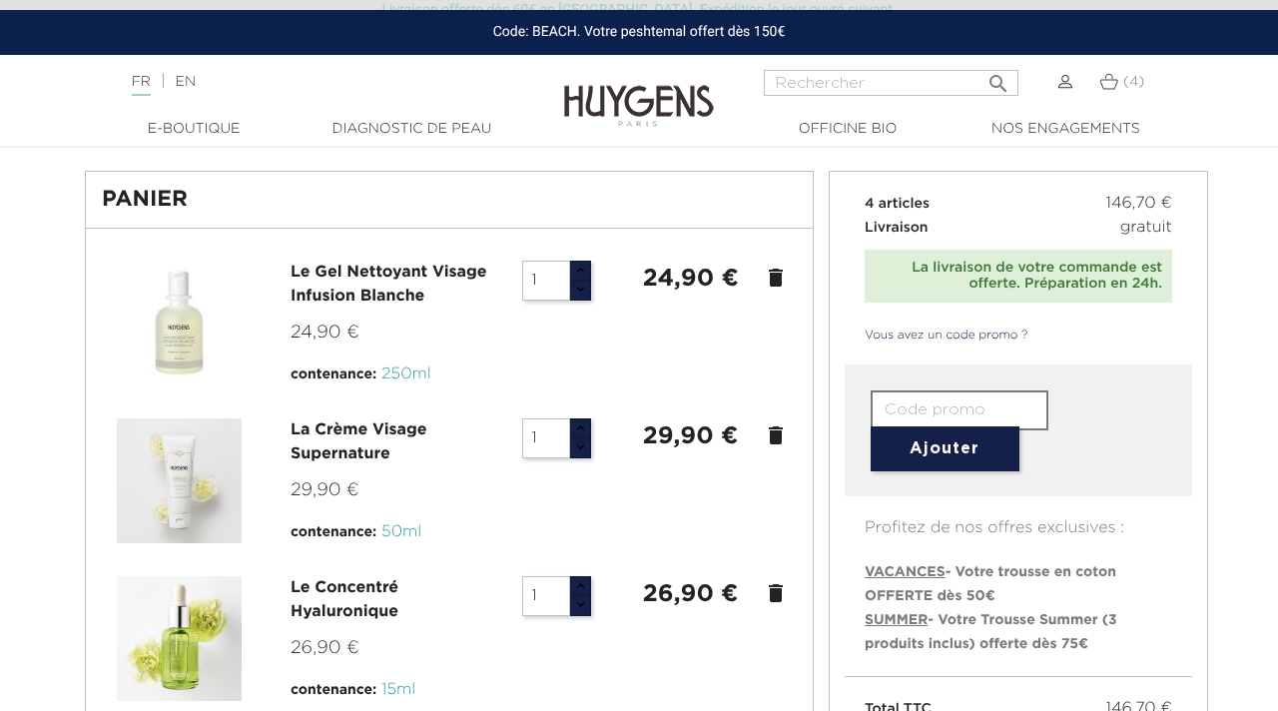
scroll to position [81, 0]
click at [777, 275] on icon "delete" at bounding box center [776, 277] width 24 height 24
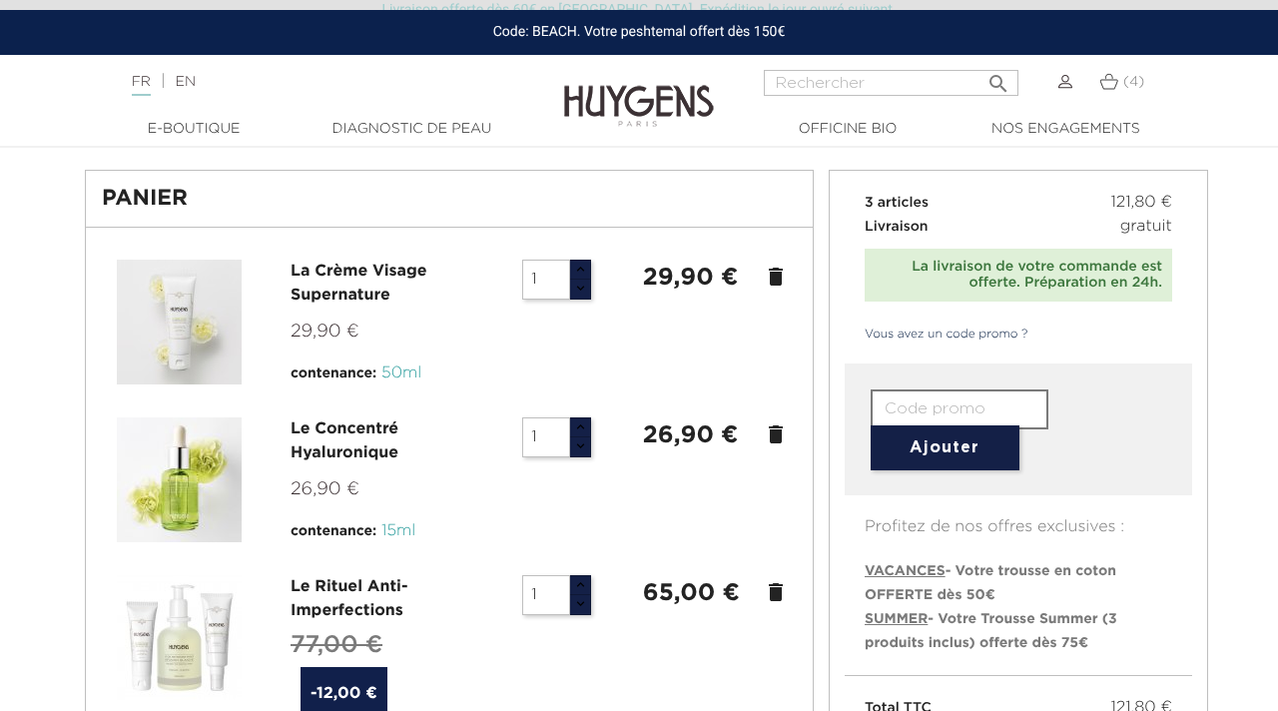
click at [777, 276] on icon "delete" at bounding box center [776, 277] width 24 height 24
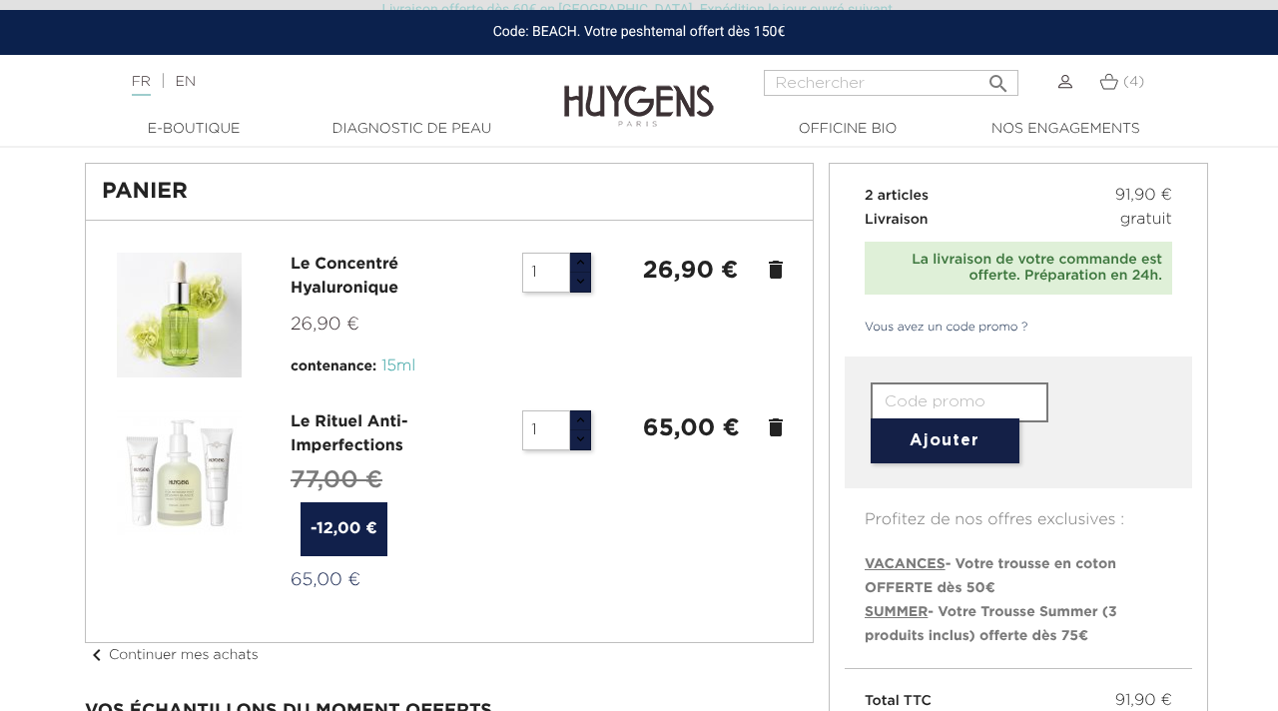
scroll to position [0, 0]
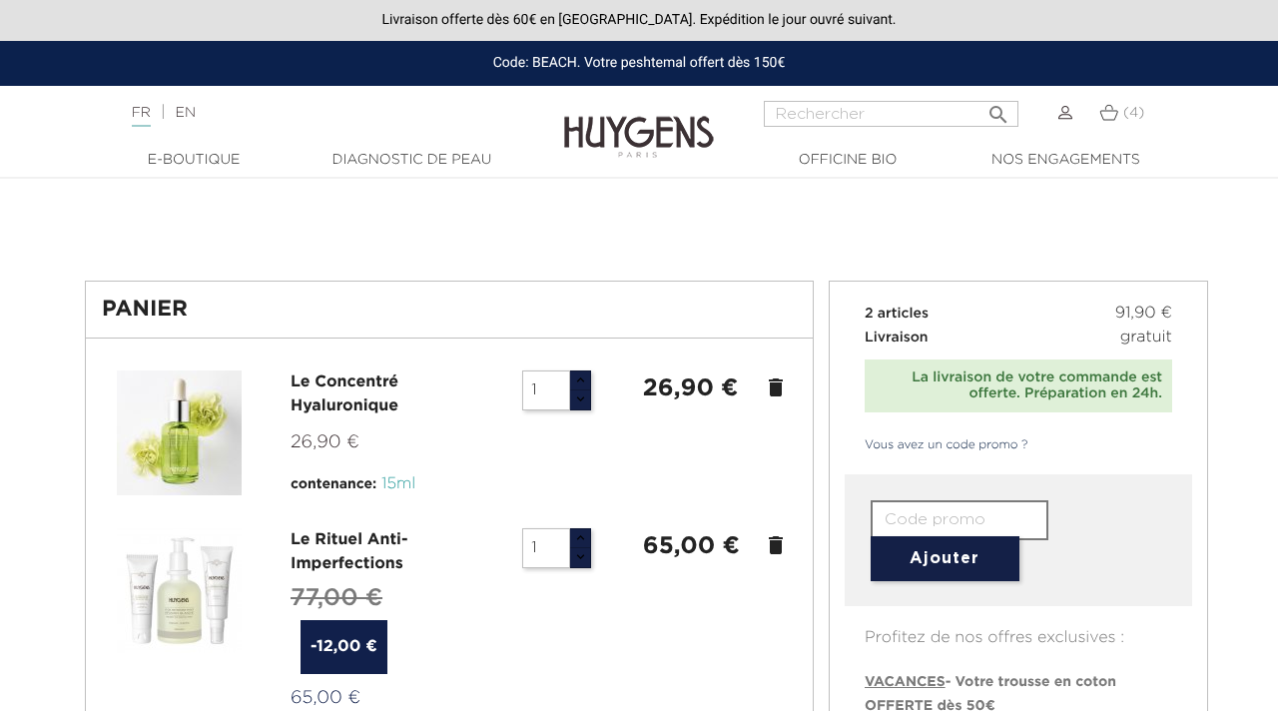
click at [774, 387] on icon "delete" at bounding box center [776, 387] width 24 height 24
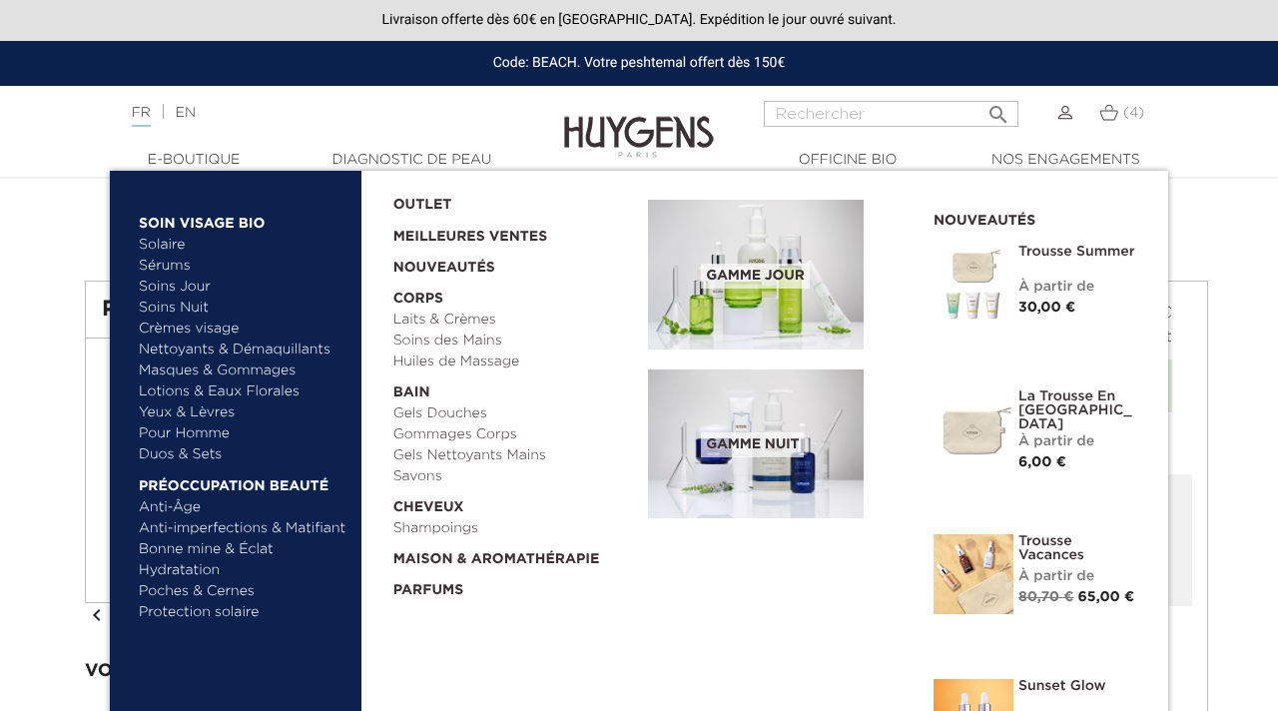
click at [162, 415] on link "Yeux & Lèvres" at bounding box center [243, 412] width 209 height 21
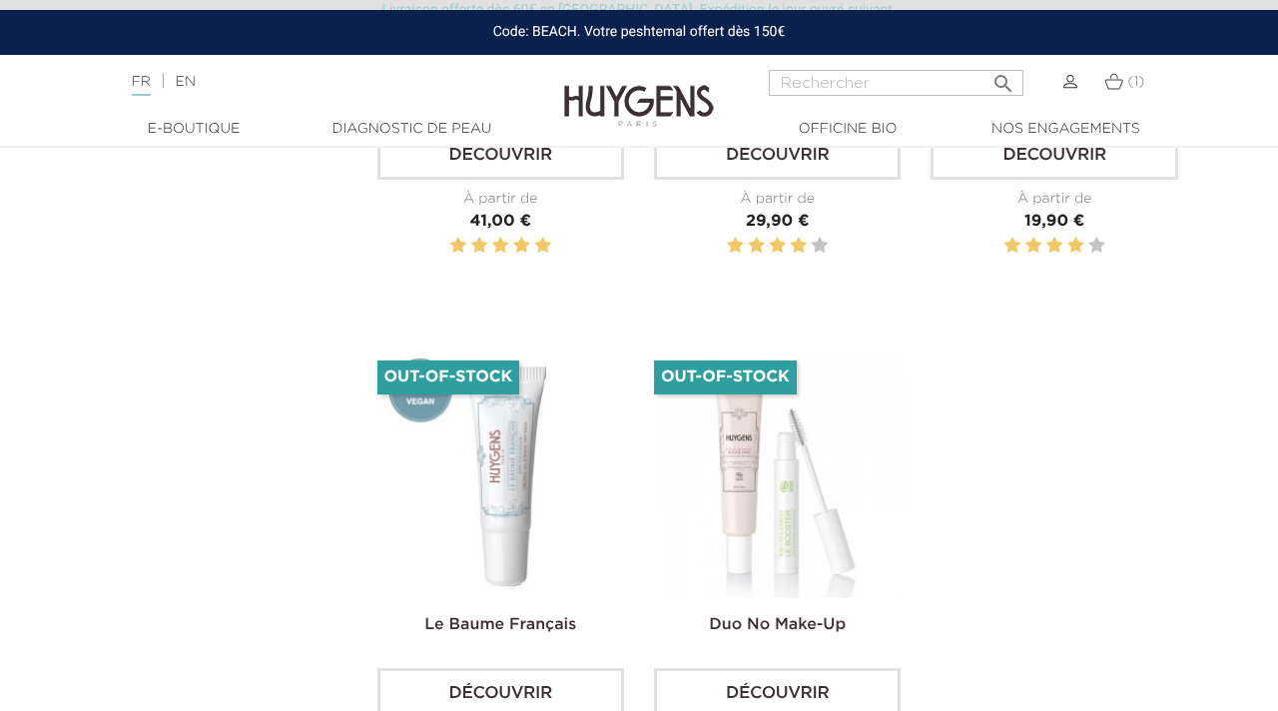
scroll to position [645, 0]
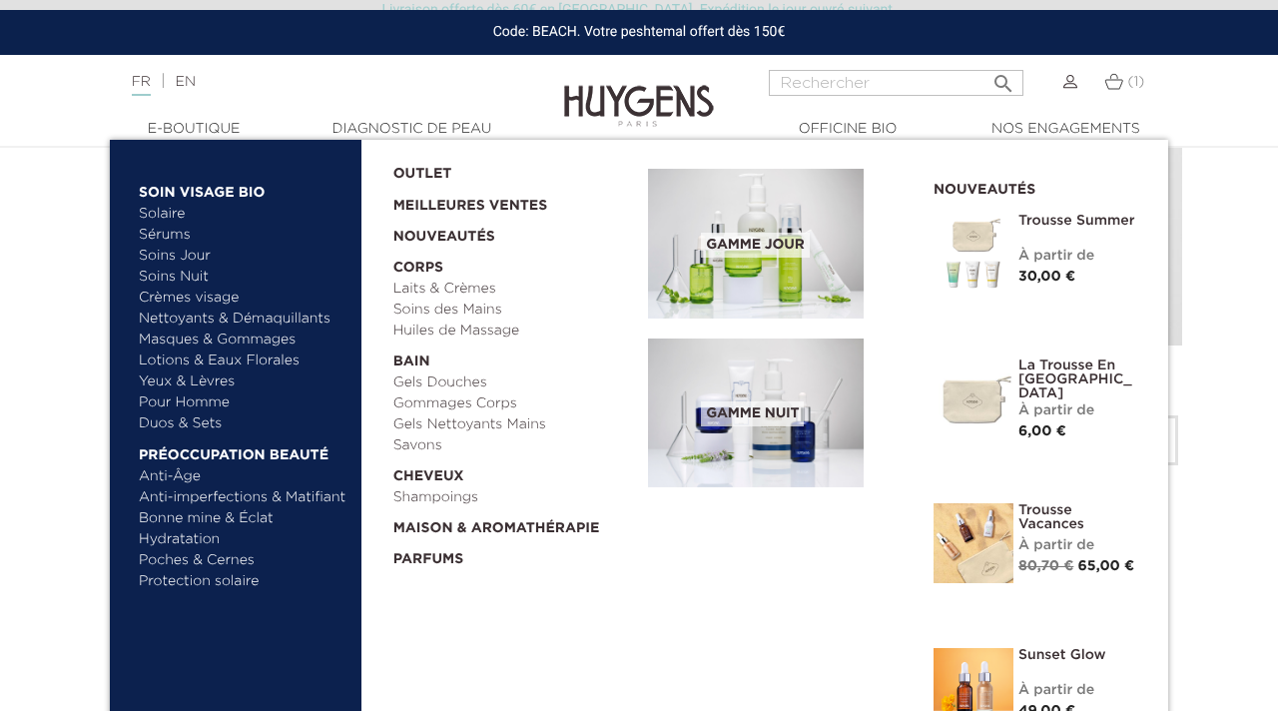
click at [162, 275] on link "Soins Nuit" at bounding box center [234, 277] width 191 height 21
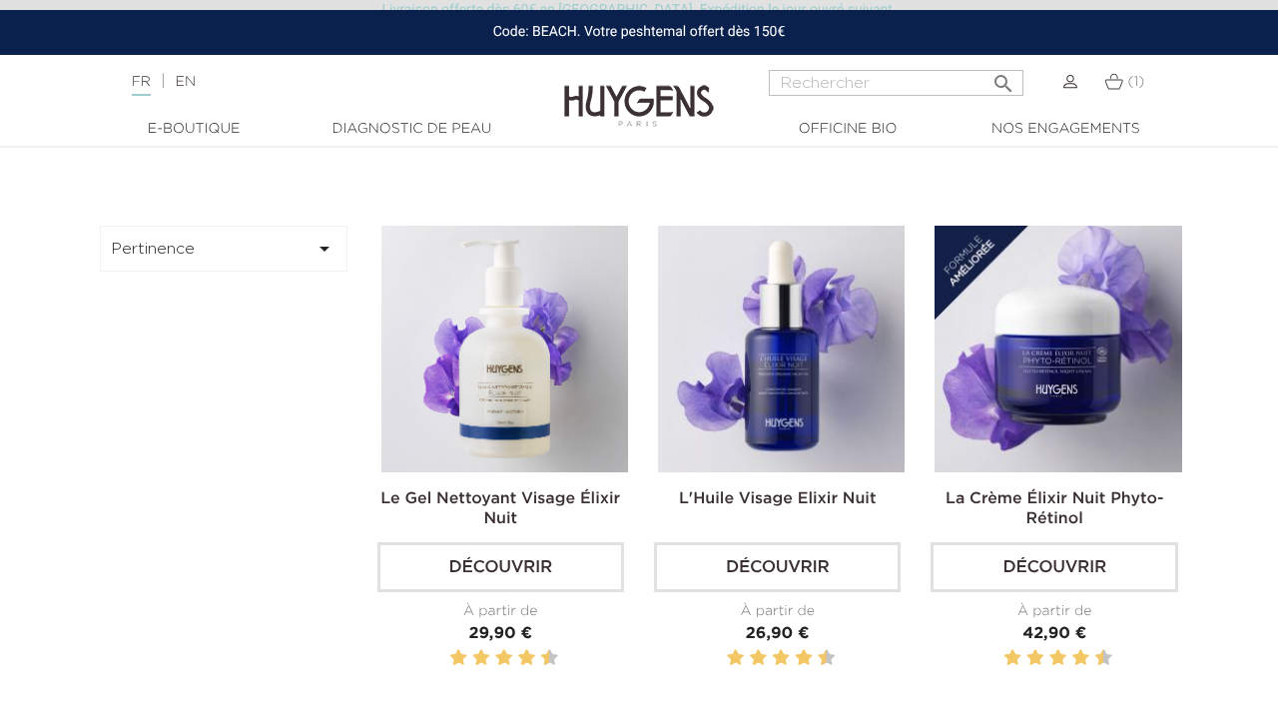
scroll to position [540, 0]
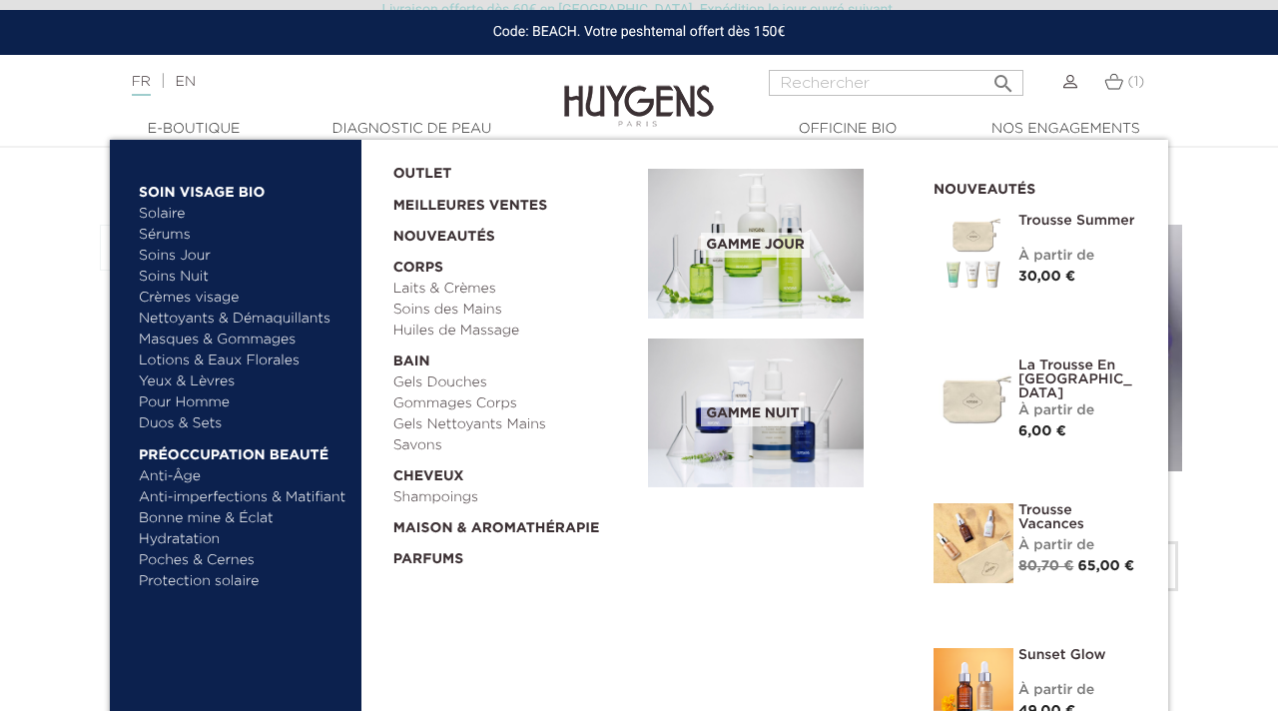
click at [194, 497] on link "Anti-imperfections & Matifiant" at bounding box center [243, 497] width 209 height 21
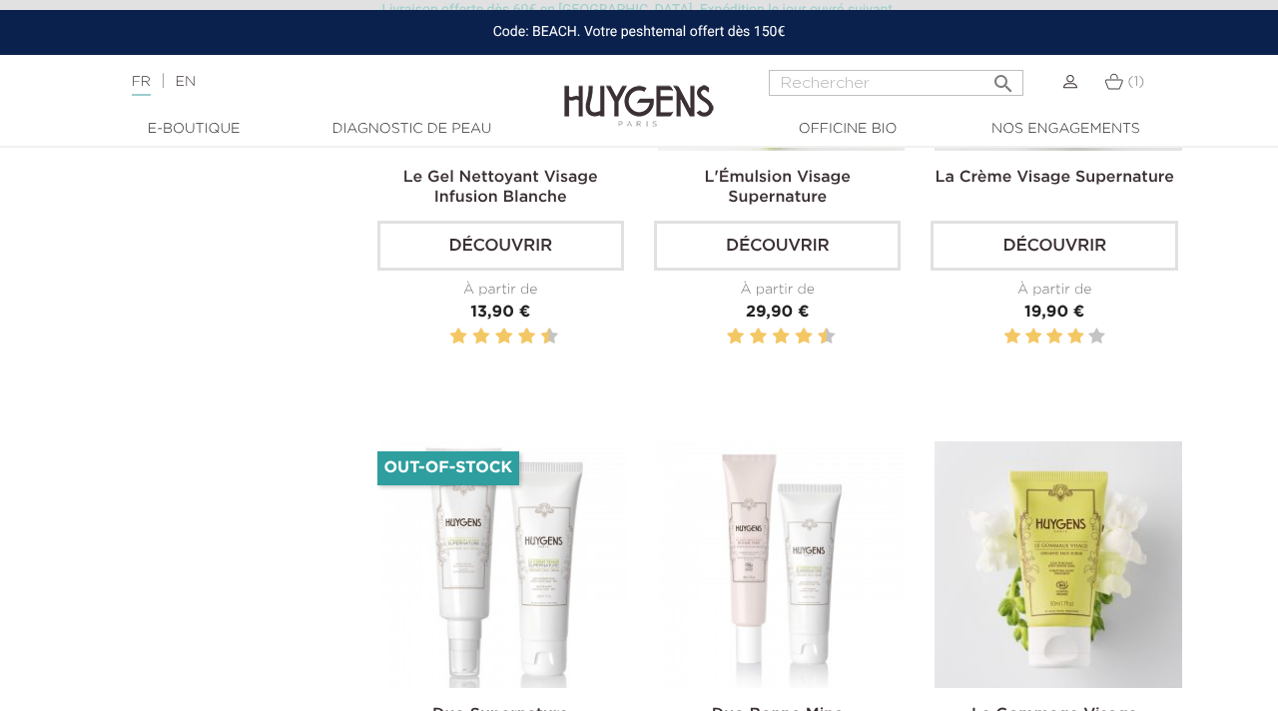
scroll to position [1280, 0]
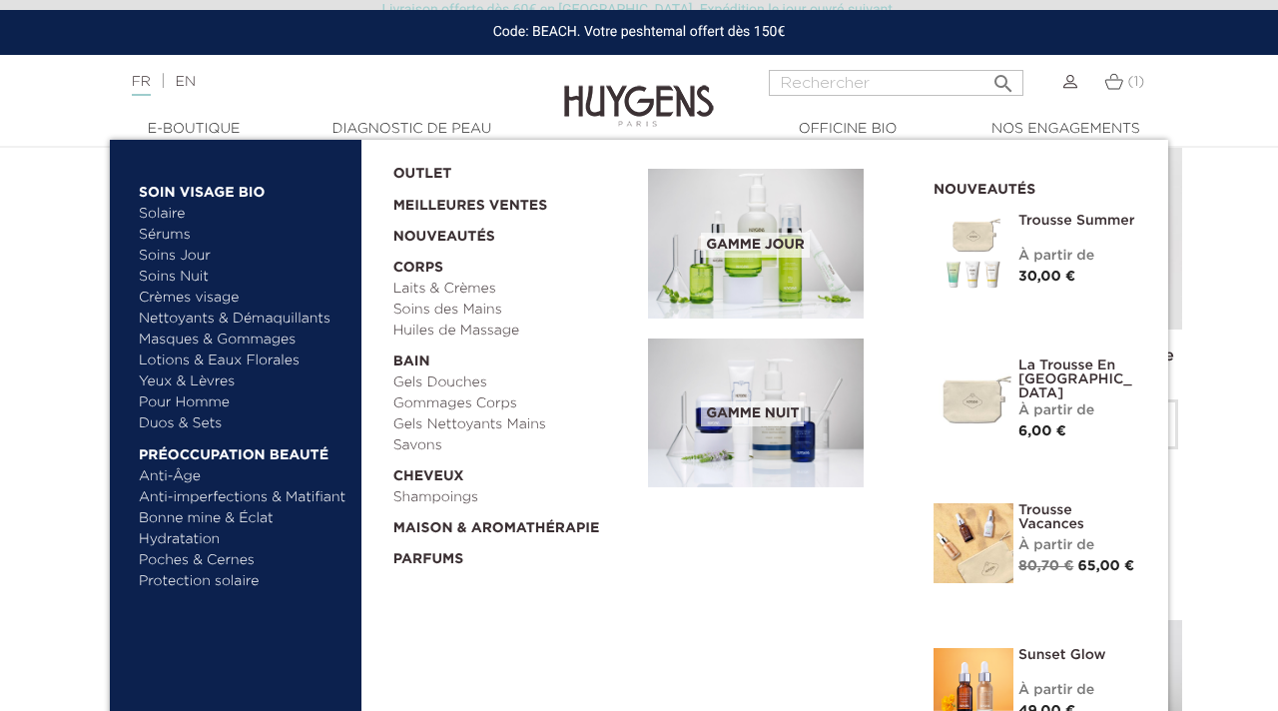
click at [212, 516] on link "Bonne mine & Éclat" at bounding box center [243, 518] width 209 height 21
click at [443, 381] on link "Gels Douches" at bounding box center [514, 382] width 242 height 21
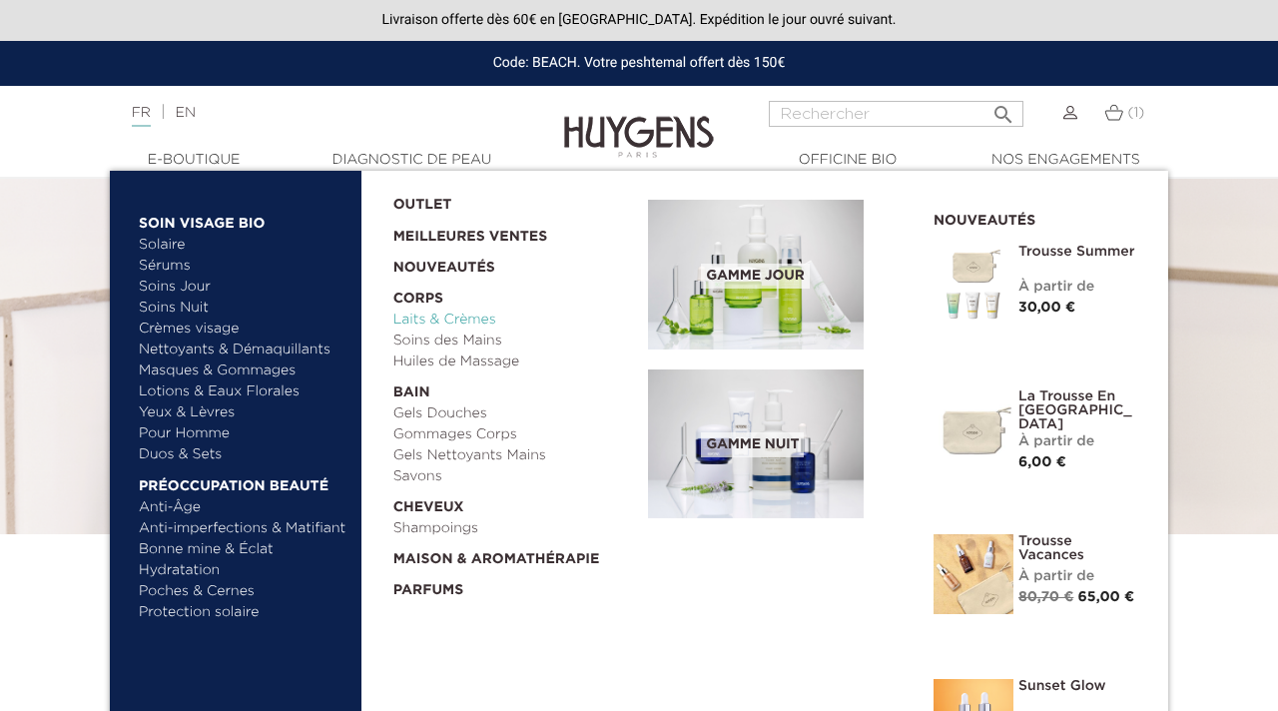
click at [451, 322] on link "Laits & Crèmes" at bounding box center [514, 319] width 242 height 21
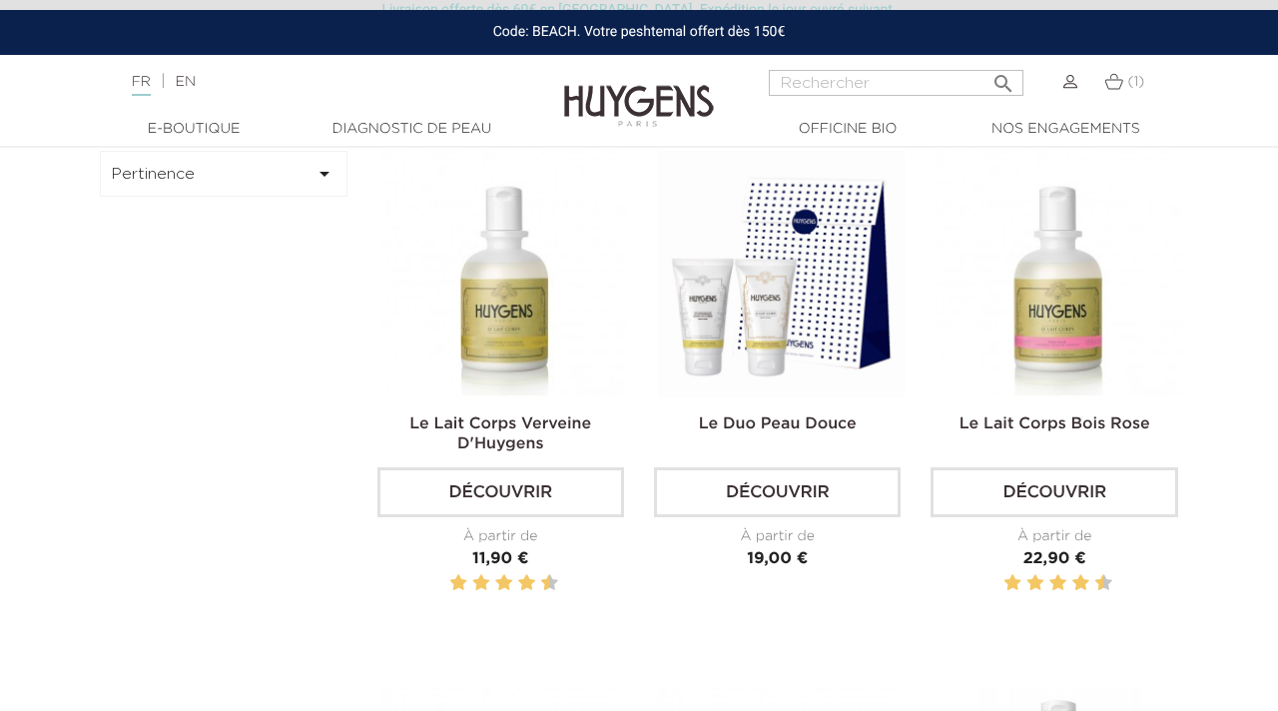
scroll to position [612, 0]
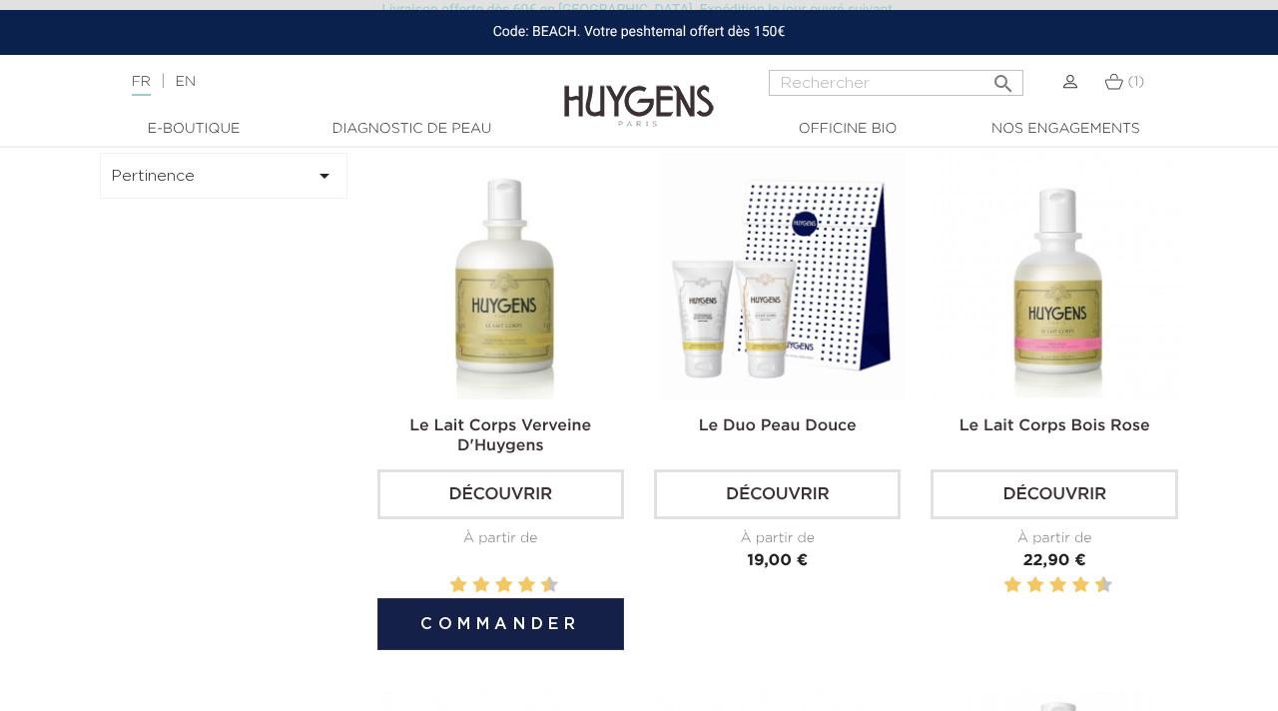
click at [467, 496] on link "Découvrir" at bounding box center [500, 494] width 247 height 50
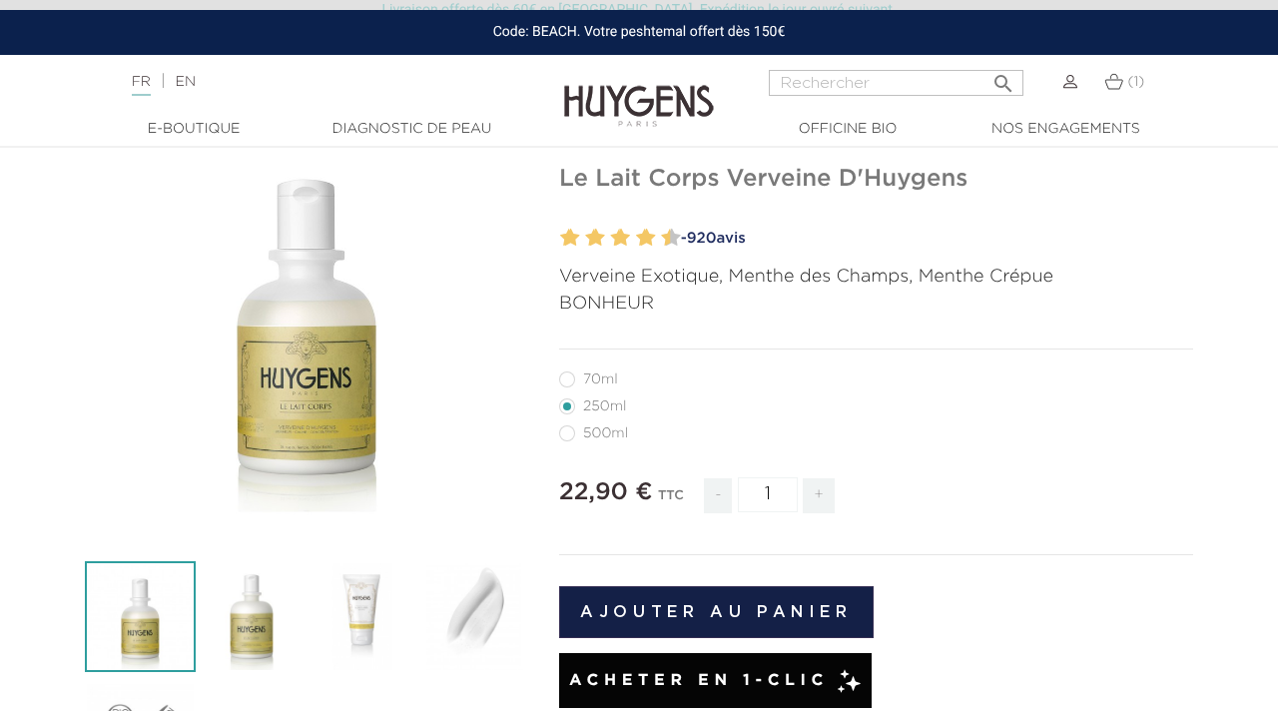
scroll to position [169, 0]
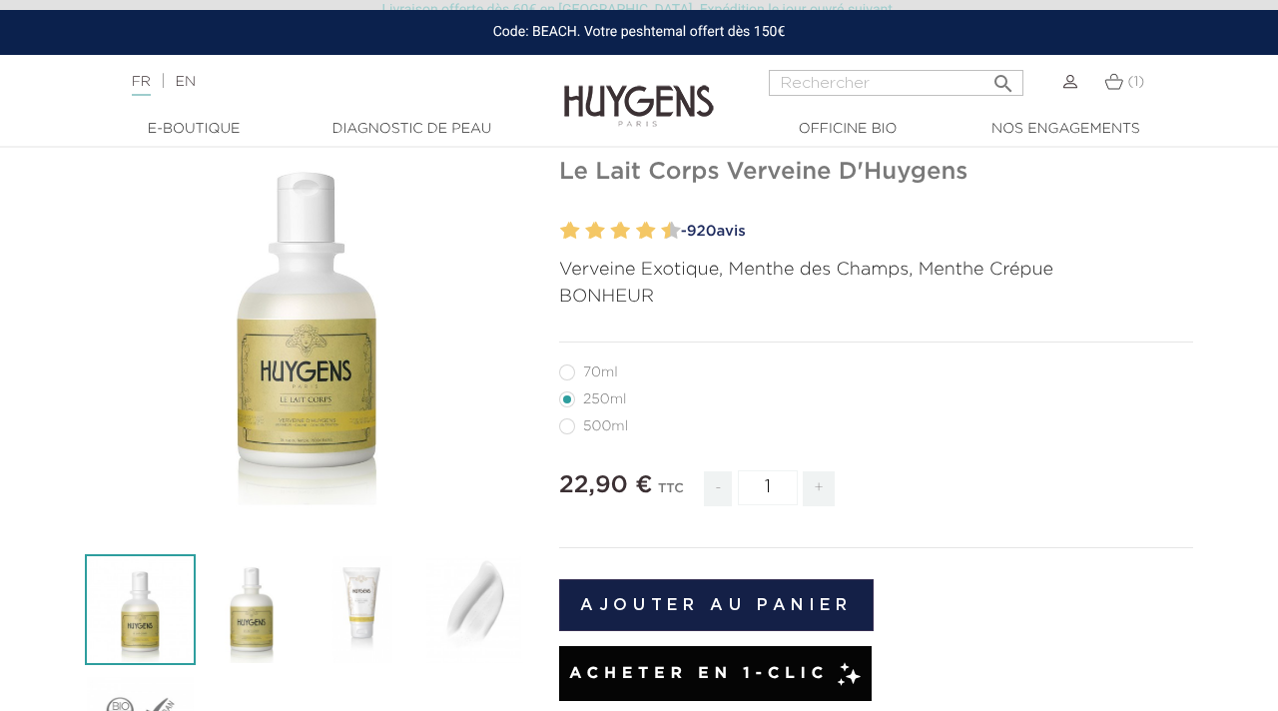
click at [562, 375] on label5"] "70ml" at bounding box center [600, 372] width 83 height 16
radio input "true"
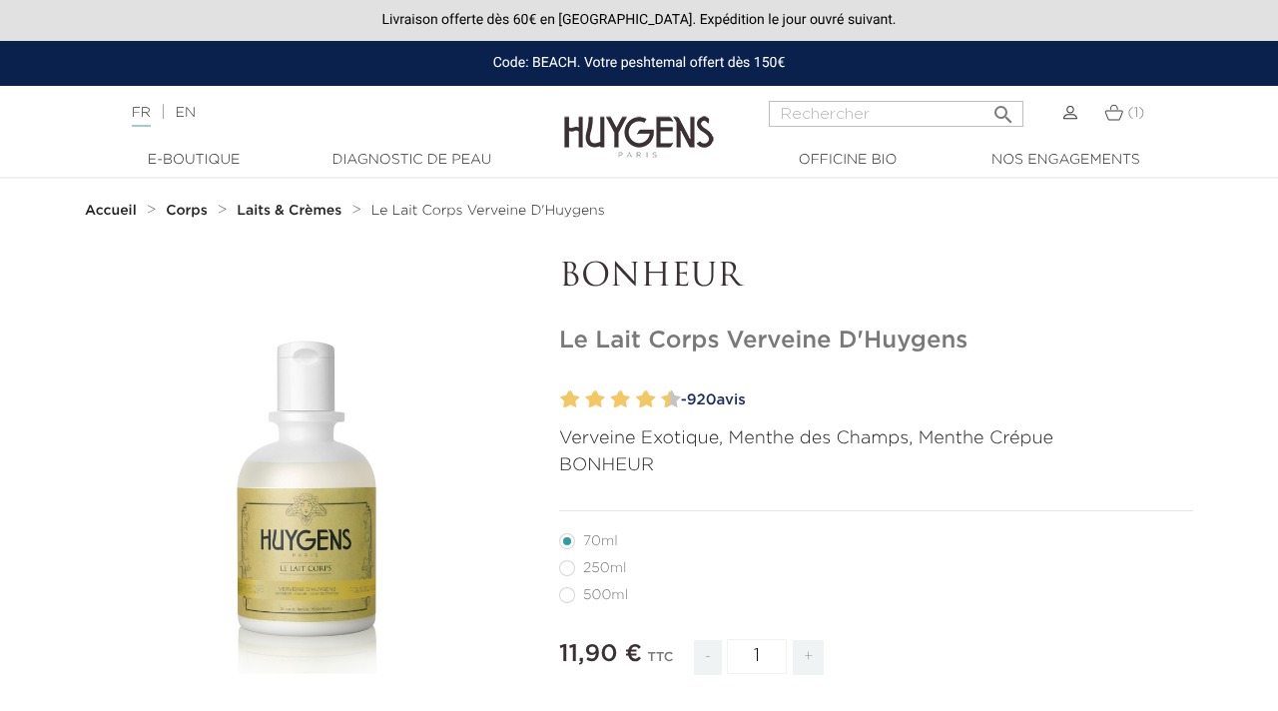
click at [568, 569] on label1"] "250ml" at bounding box center [604, 568] width 91 height 16
radio input "true"
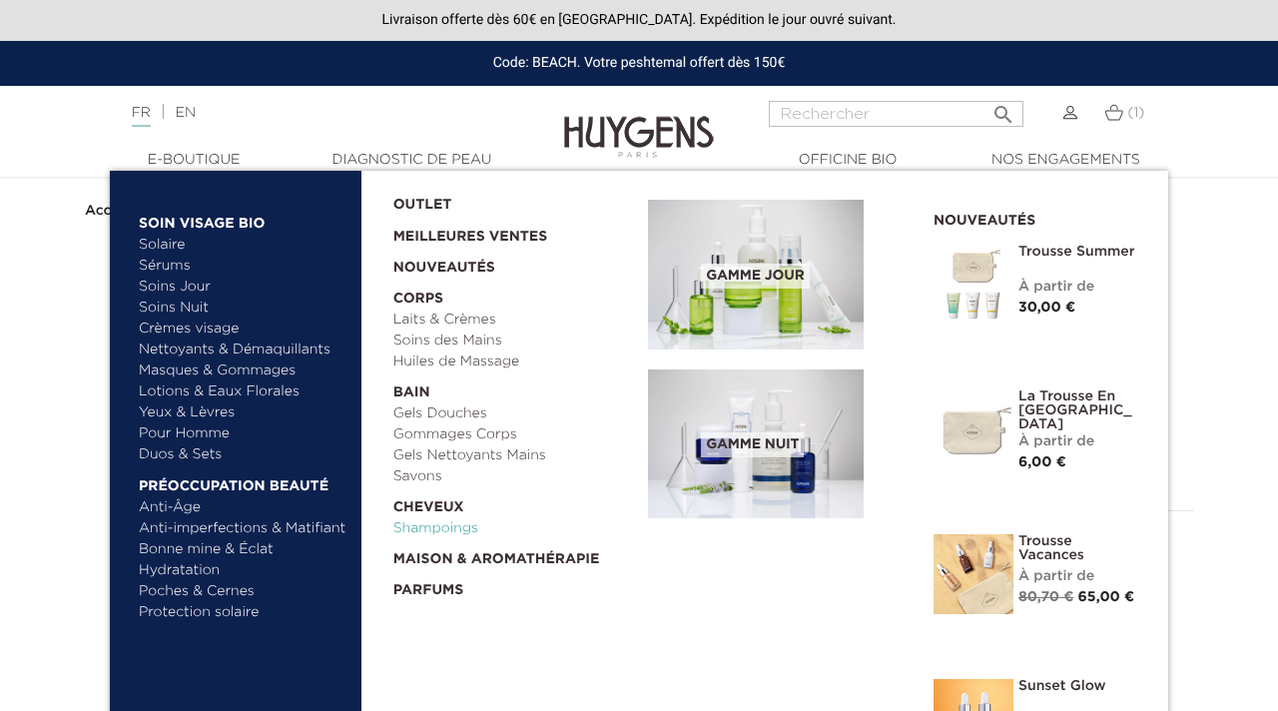
click at [431, 531] on link "Shampoings" at bounding box center [514, 528] width 242 height 21
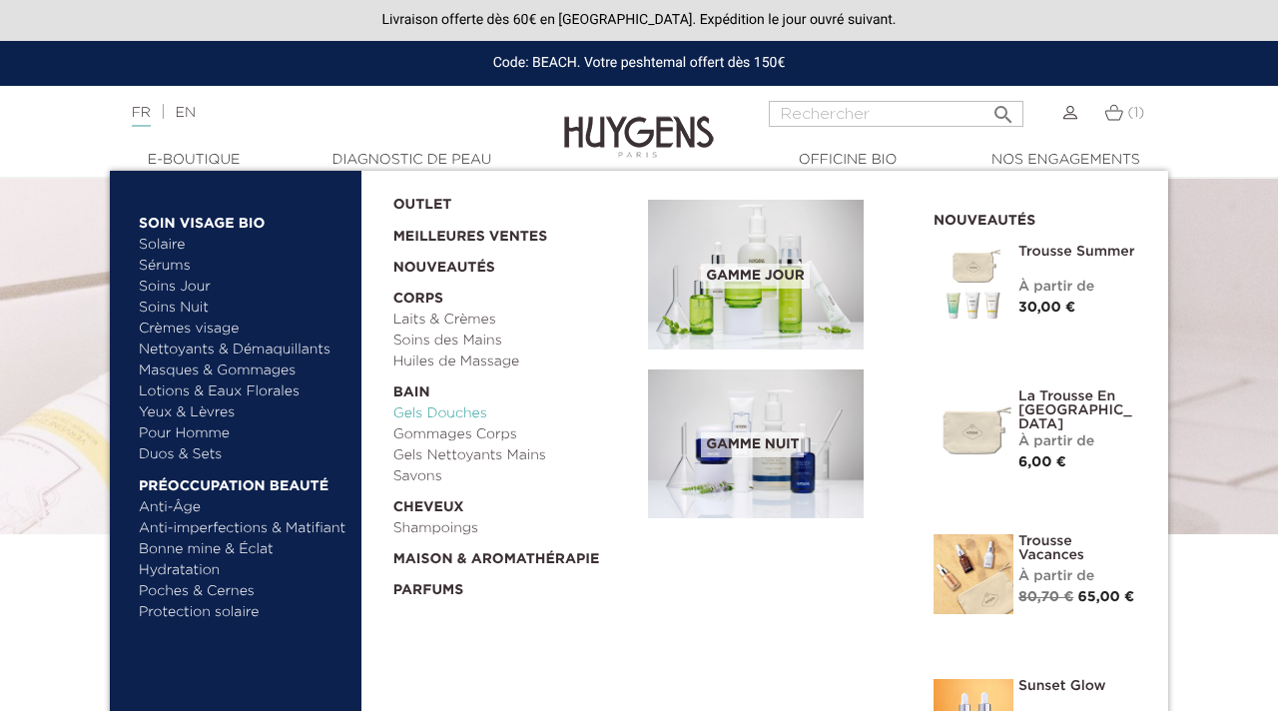
click at [433, 417] on link "Gels Douches" at bounding box center [514, 413] width 242 height 21
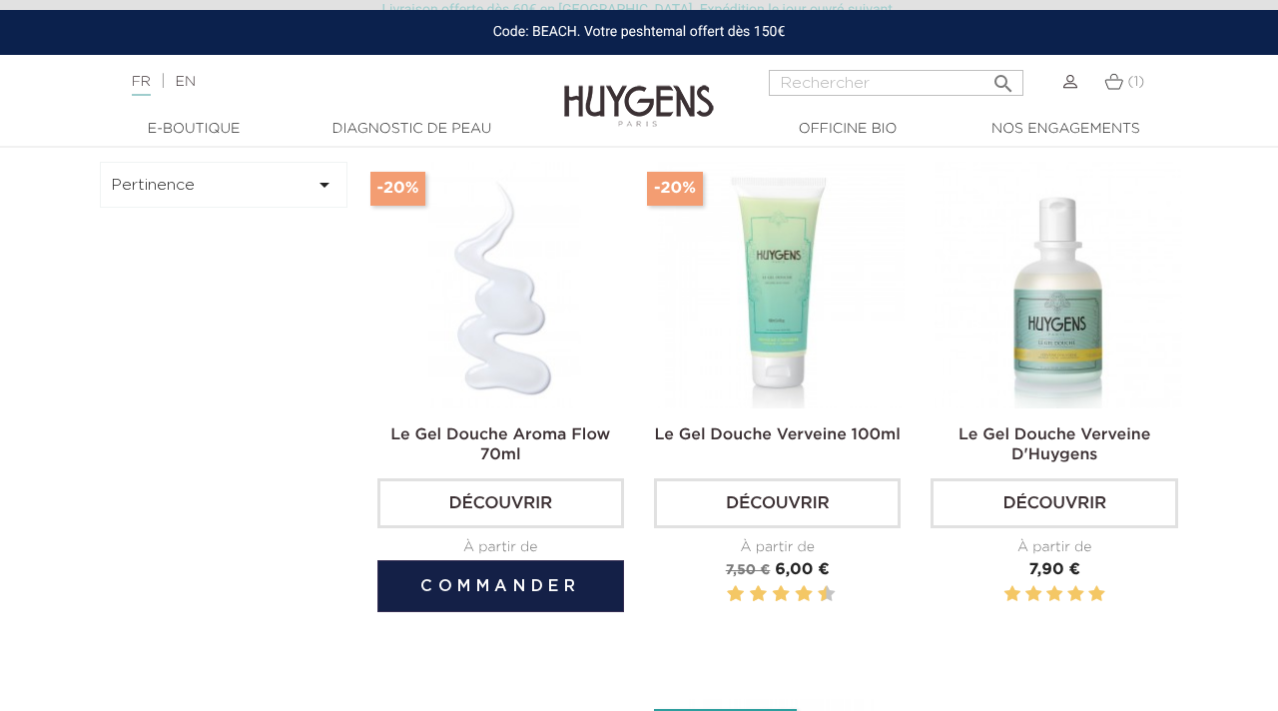
scroll to position [604, 0]
